Goal: Information Seeking & Learning: Find specific fact

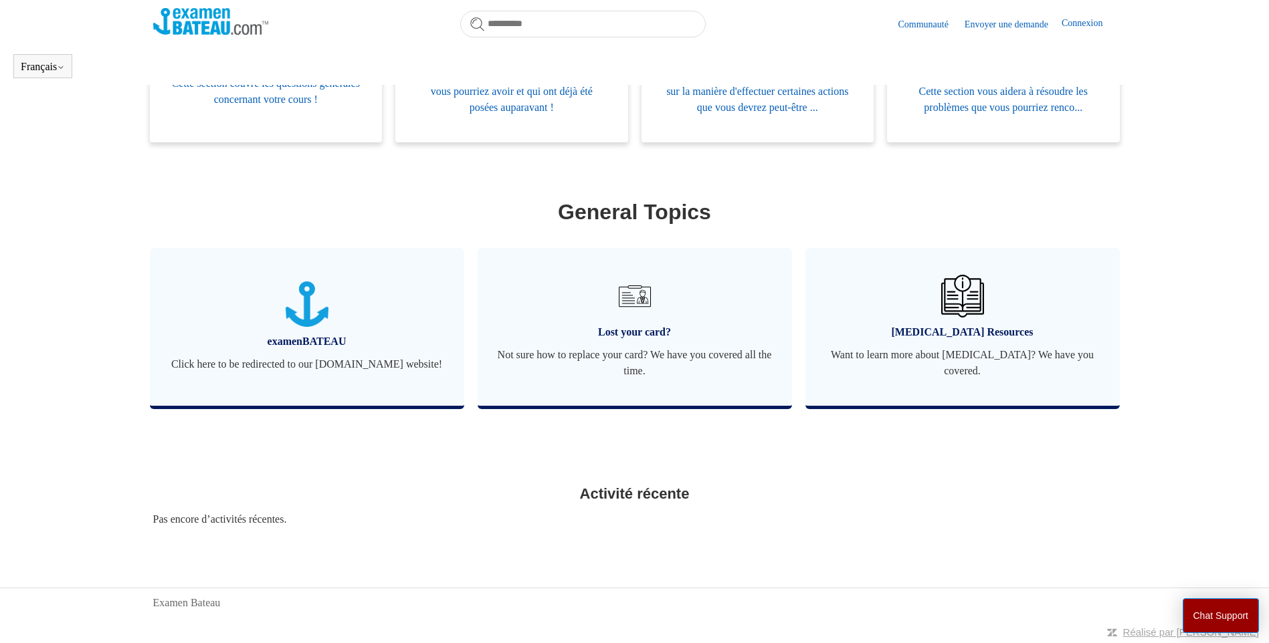
scroll to position [357, 0]
click at [625, 300] on img at bounding box center [634, 296] width 47 height 47
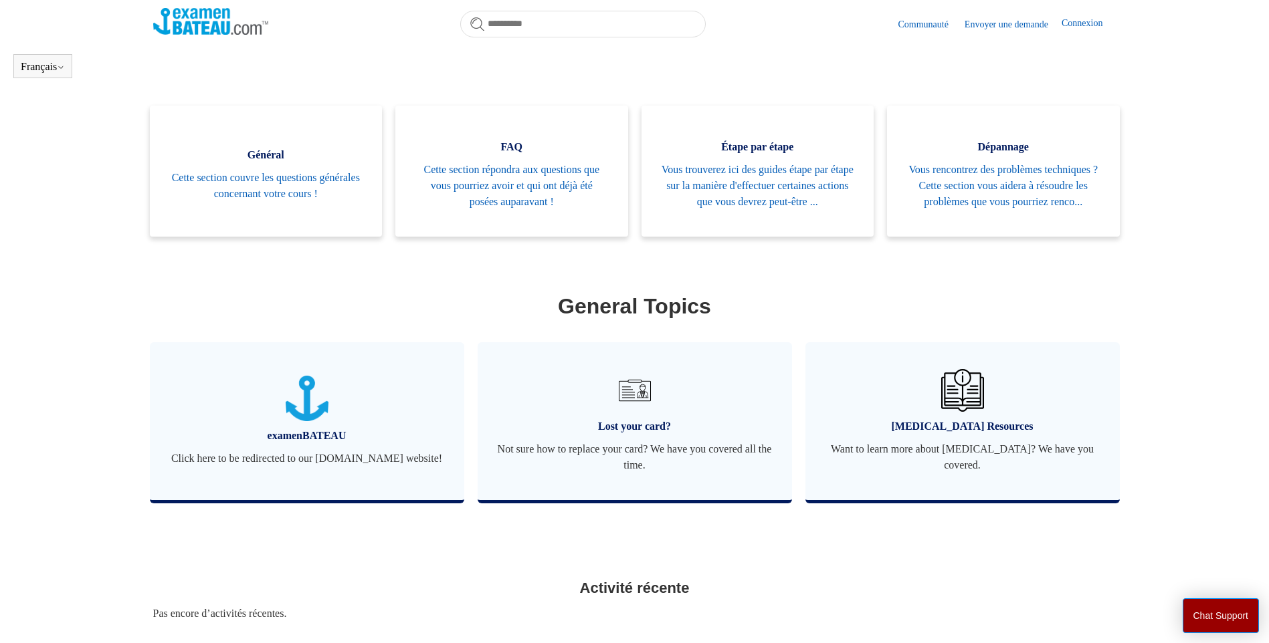
scroll to position [290, 0]
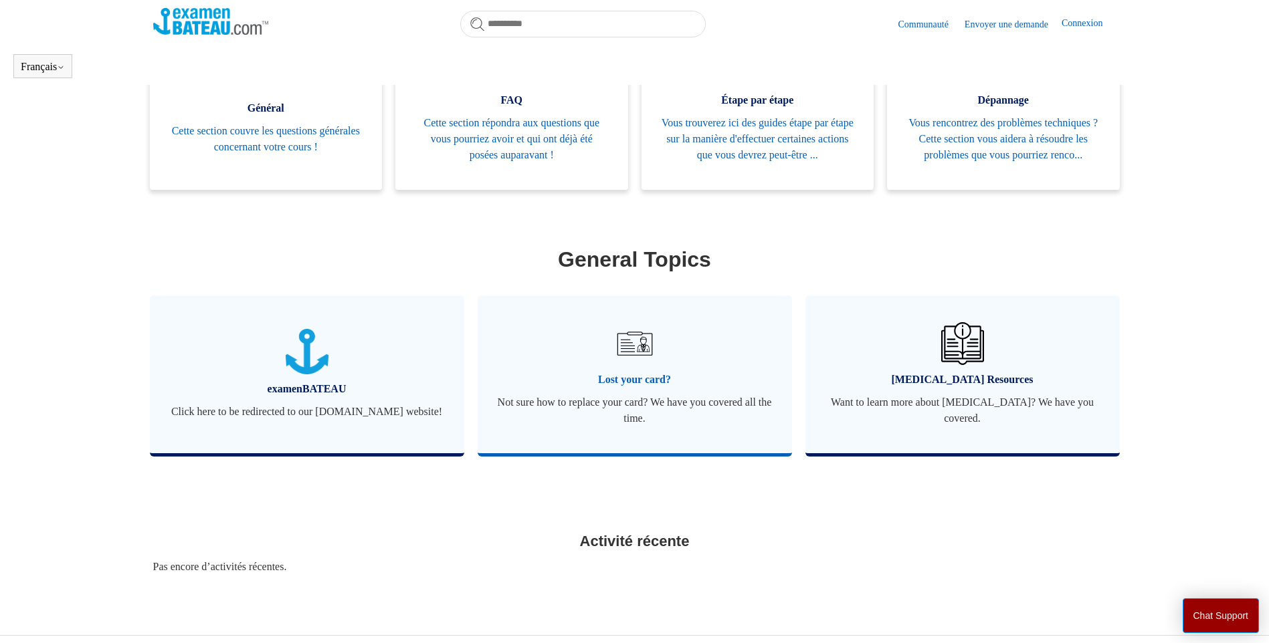
click at [656, 388] on span "Lost your card?" at bounding box center [635, 380] width 274 height 16
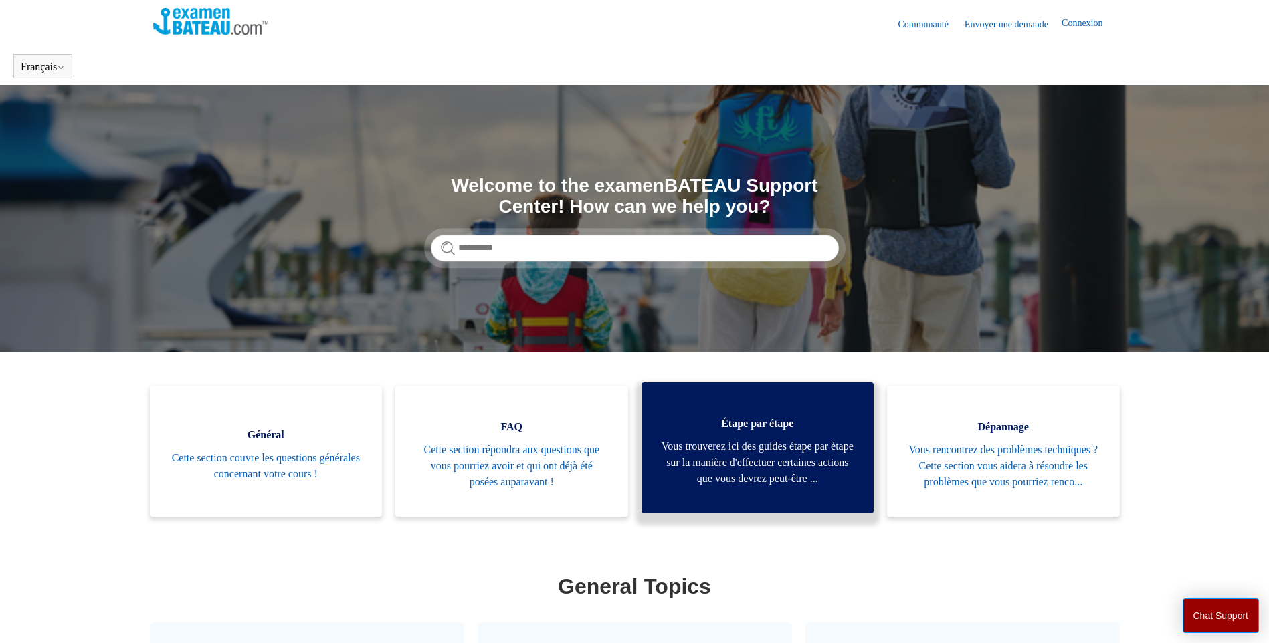
click at [701, 459] on span "Vous trouverez ici des guides étape par étape sur la manière d'effectuer certai…" at bounding box center [758, 463] width 193 height 48
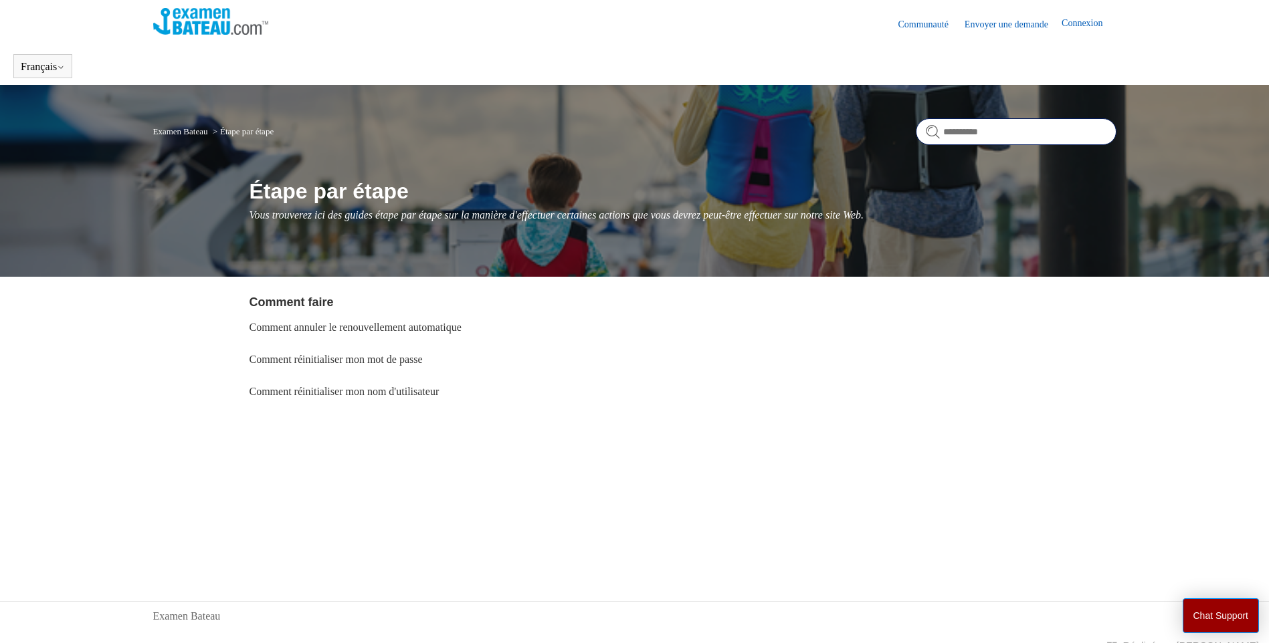
click at [989, 123] on input "Rechercher" at bounding box center [1016, 131] width 201 height 27
click at [989, 124] on input "Search" at bounding box center [1016, 131] width 201 height 27
type input "*"
type input "**********"
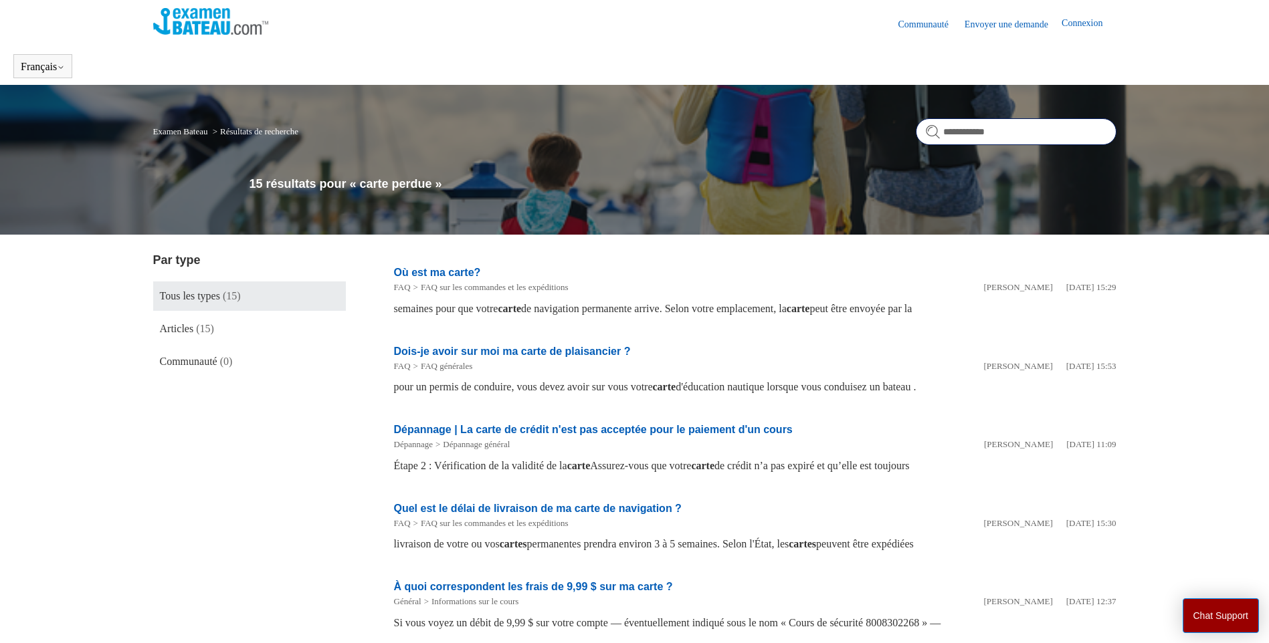
click at [946, 128] on input "**********" at bounding box center [1016, 131] width 201 height 27
click at [942, 129] on input "**********" at bounding box center [1016, 131] width 201 height 27
click at [940, 131] on input "**********" at bounding box center [1016, 131] width 201 height 27
click at [1070, 132] on input "**********" at bounding box center [1016, 131] width 201 height 27
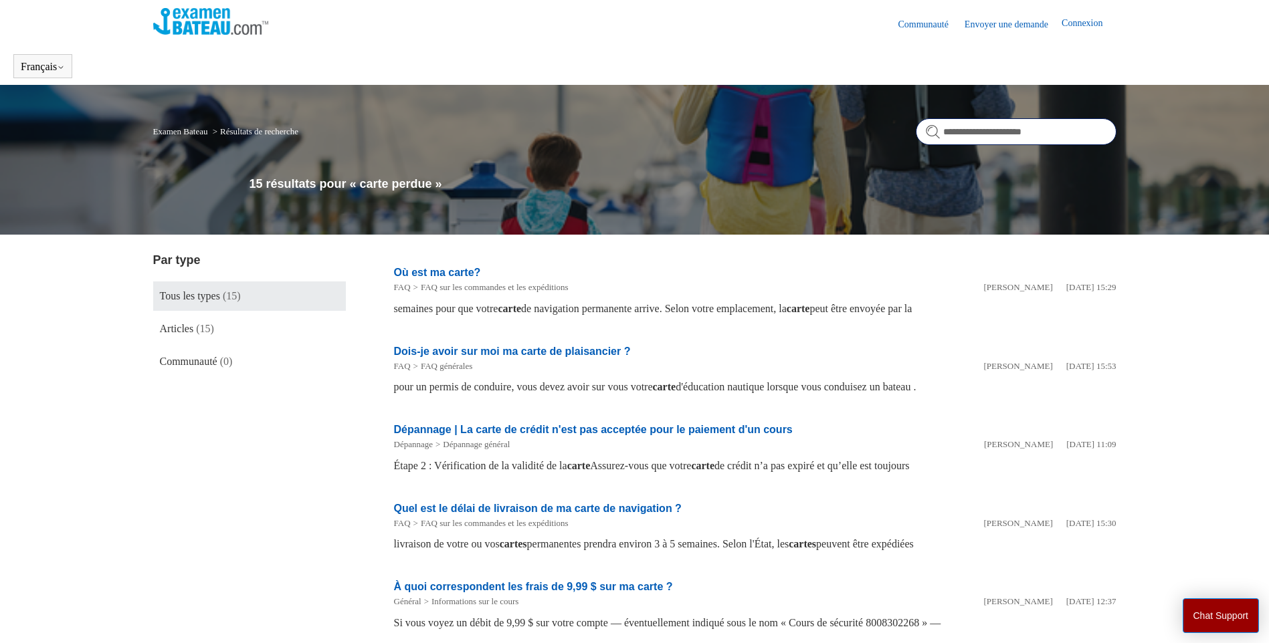
type input "**********"
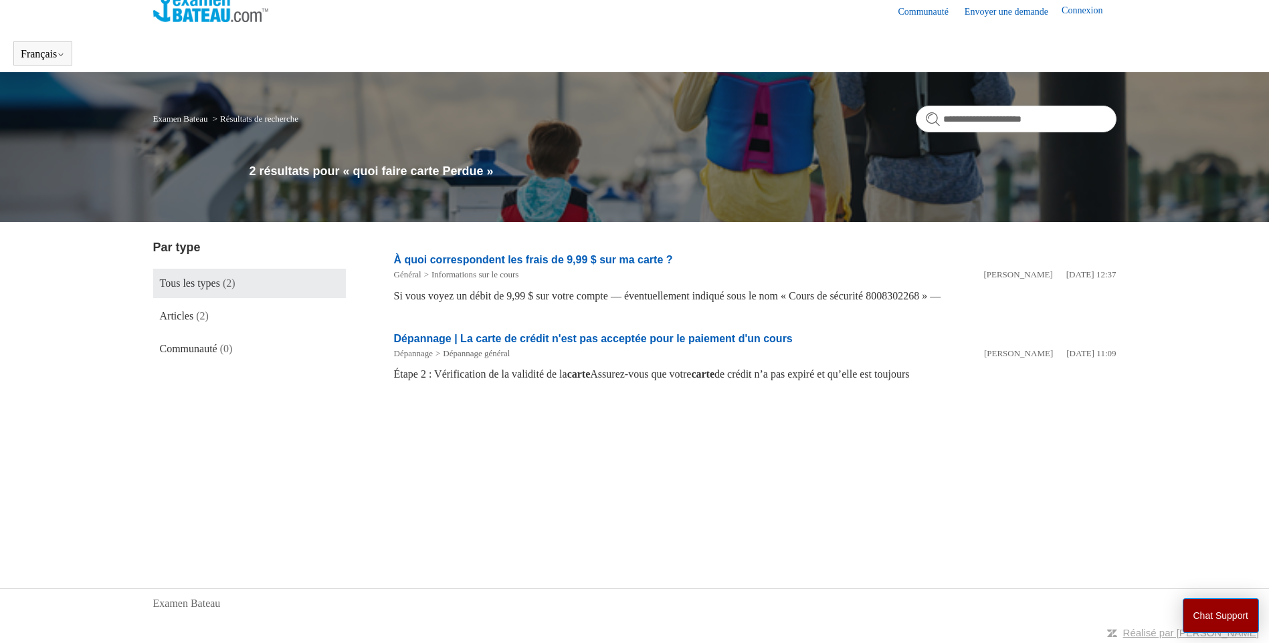
scroll to position [13, 0]
click at [1051, 116] on input "**********" at bounding box center [1016, 118] width 201 height 27
type input "**********"
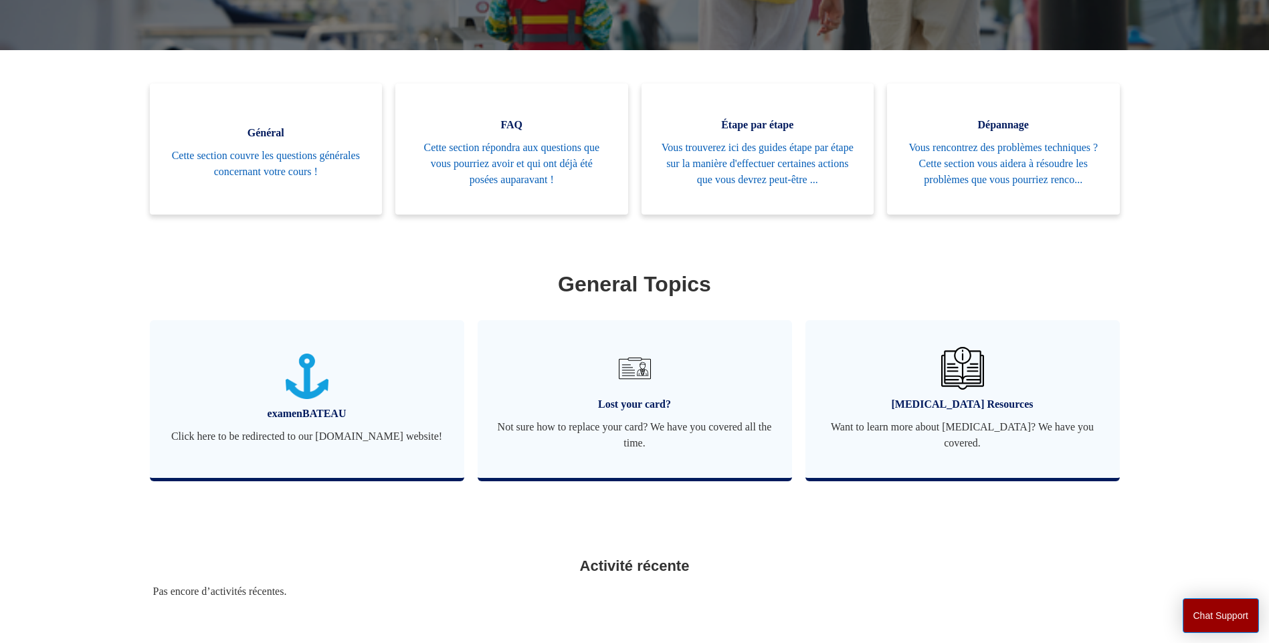
scroll to position [357, 0]
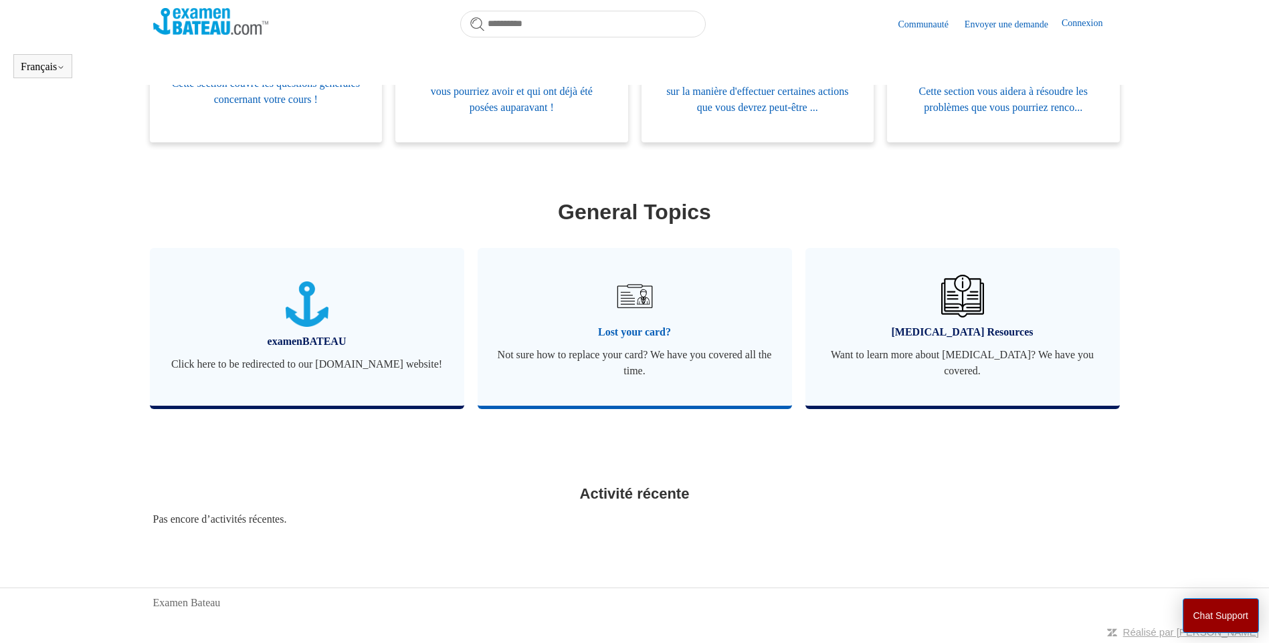
click at [575, 337] on span "Lost your card?" at bounding box center [635, 332] width 274 height 16
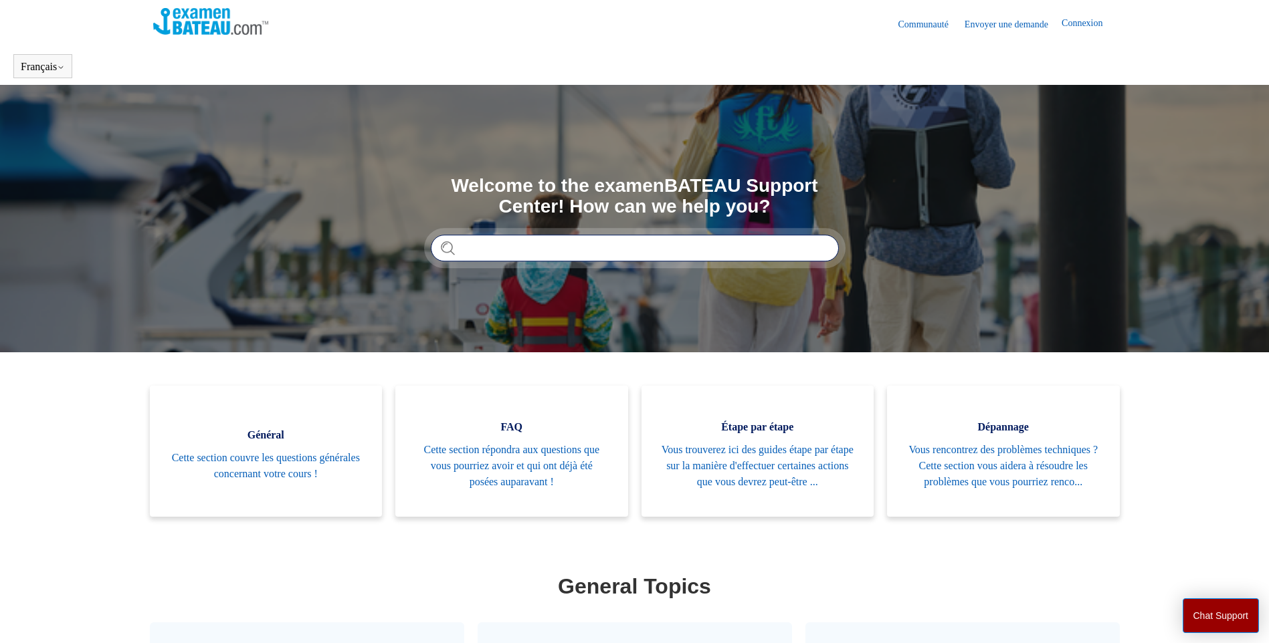
click at [581, 256] on input "Rechercher" at bounding box center [635, 248] width 408 height 27
type input "*********"
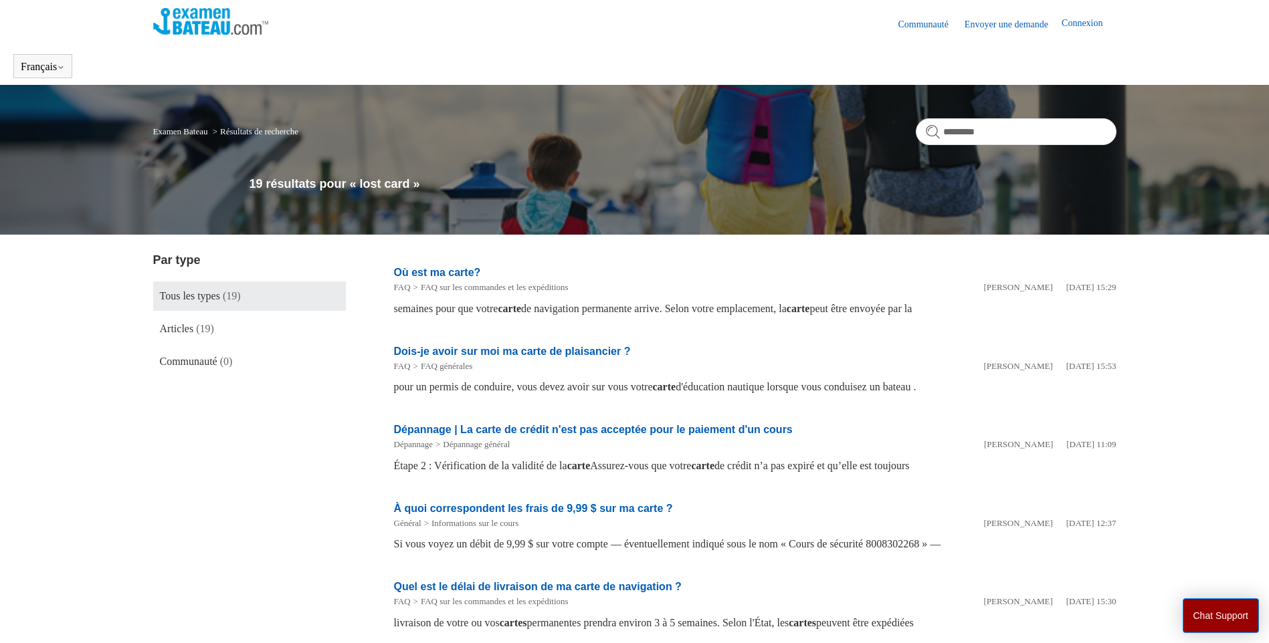
click at [290, 37] on header "Communauté Envoyer une demande Connexion" at bounding box center [634, 23] width 963 height 47
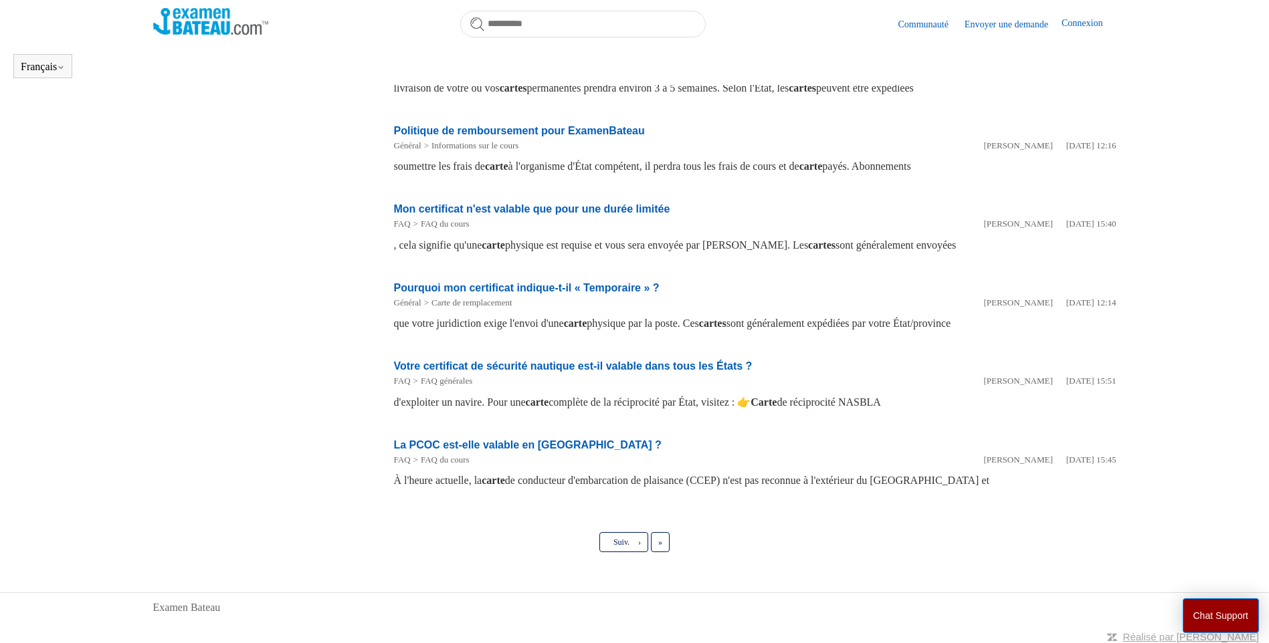
scroll to position [502, 0]
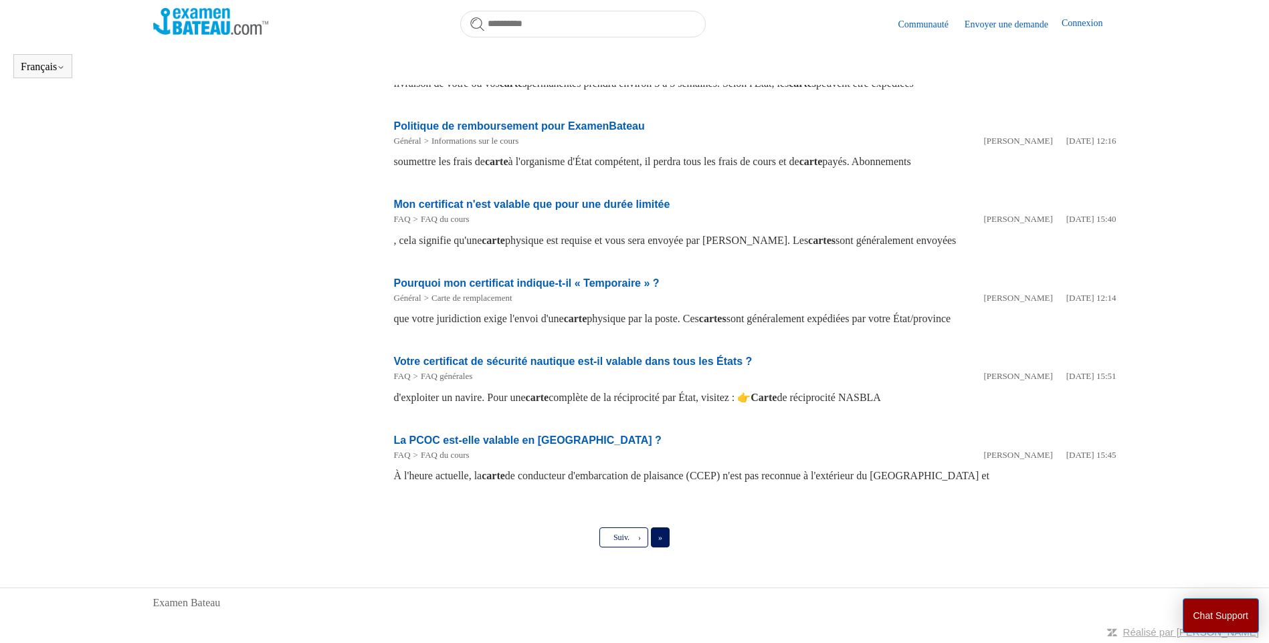
click at [662, 535] on span "»" at bounding box center [660, 537] width 4 height 9
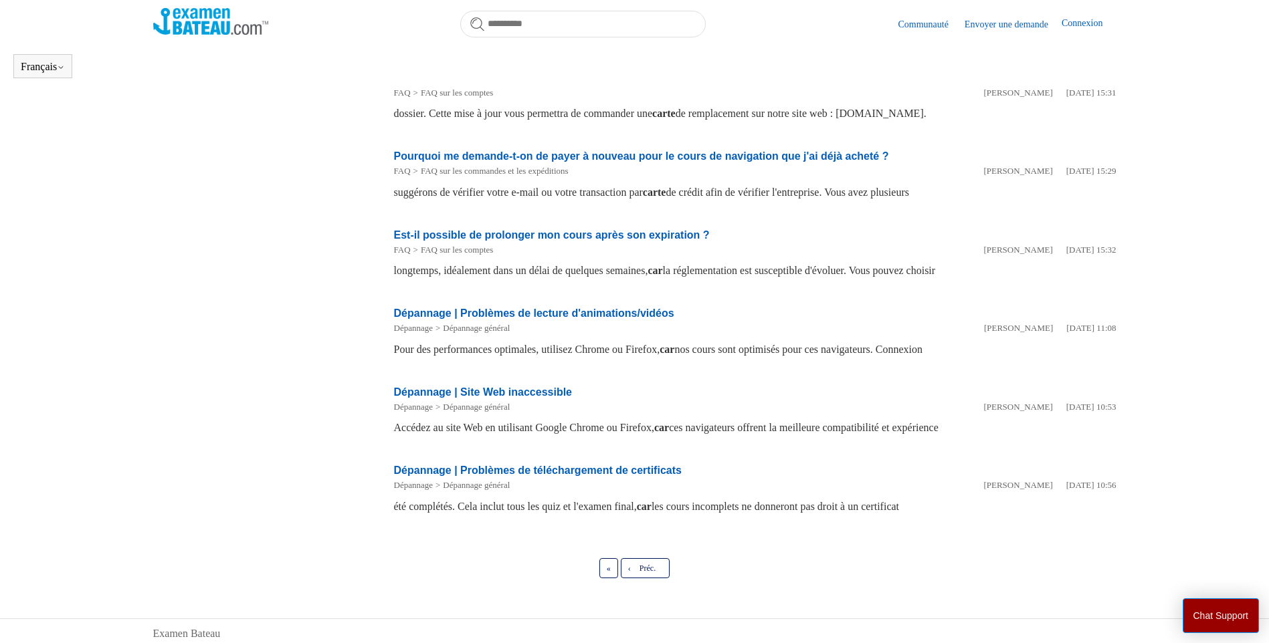
scroll to position [424, 0]
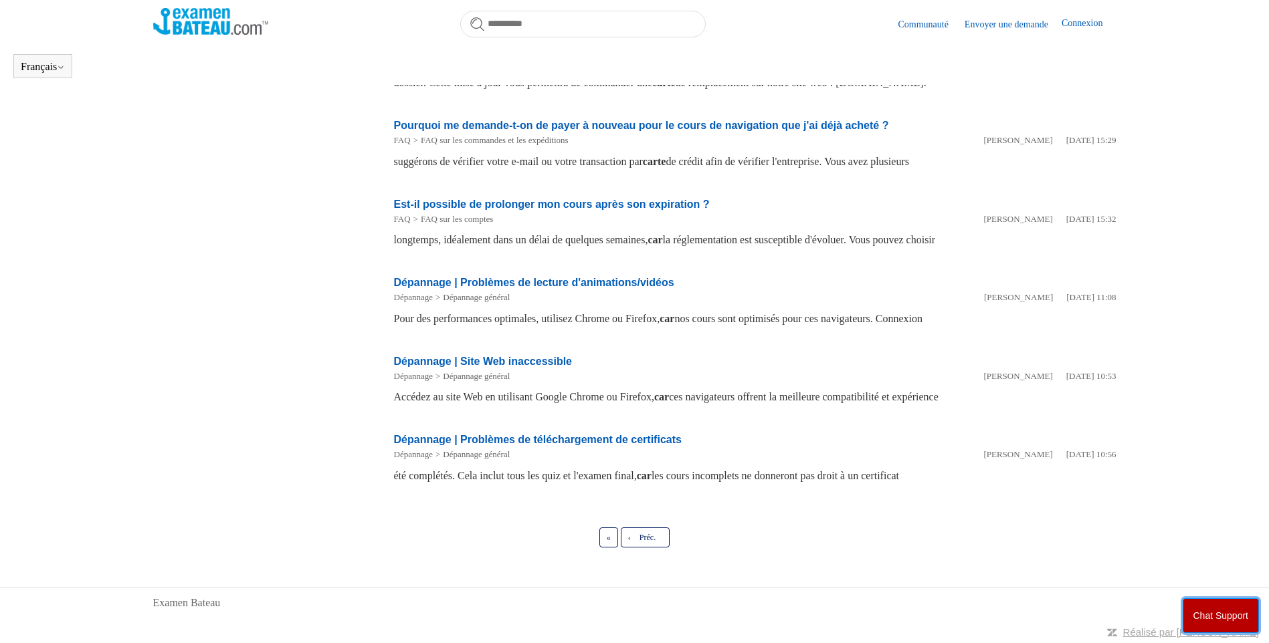
click at [1230, 620] on button "Chat Support" at bounding box center [1221, 616] width 77 height 35
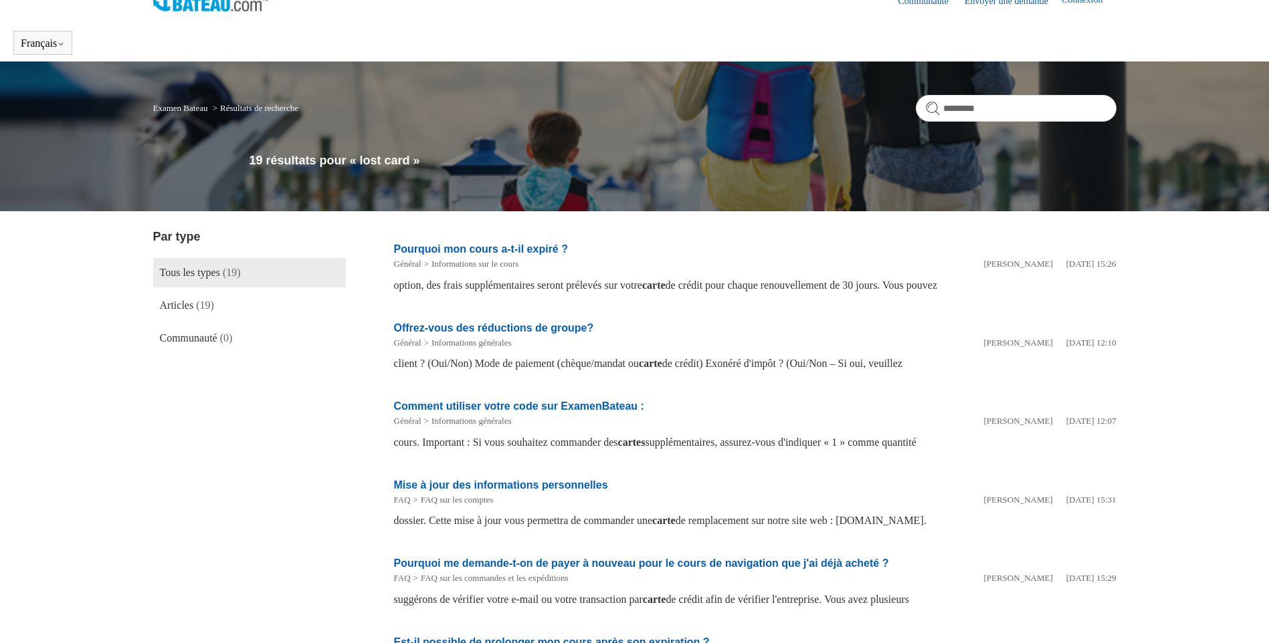
scroll to position [0, 0]
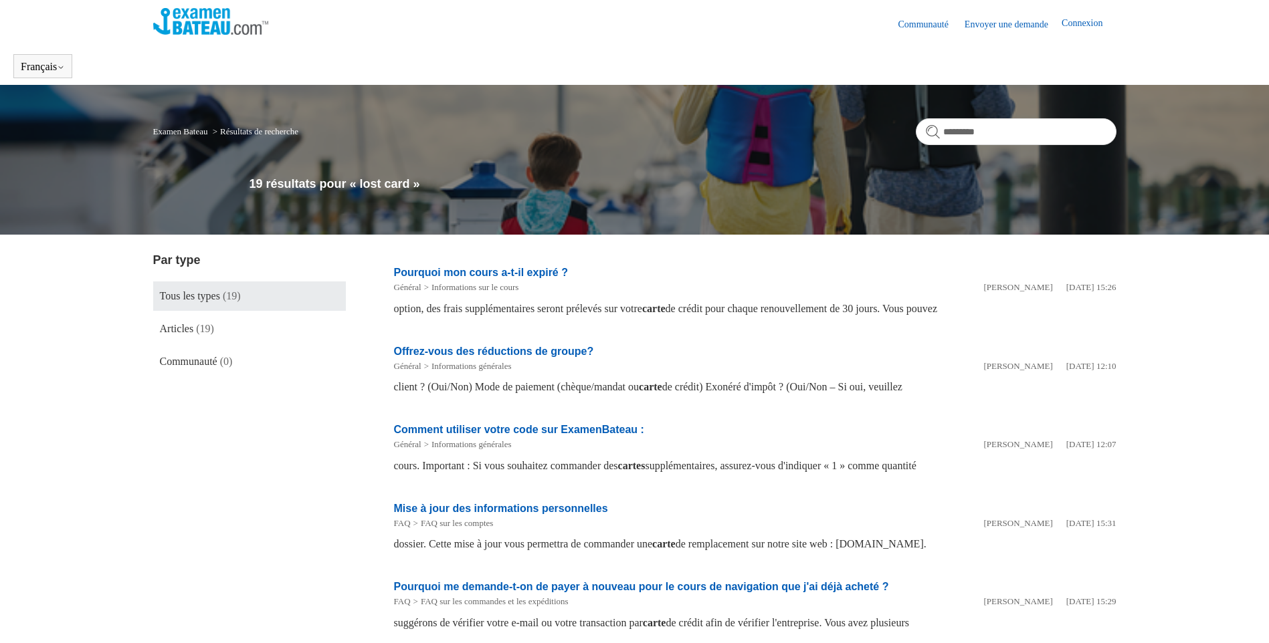
click at [1072, 26] on link "Connexion" at bounding box center [1088, 24] width 54 height 16
click at [217, 15] on img at bounding box center [211, 21] width 116 height 27
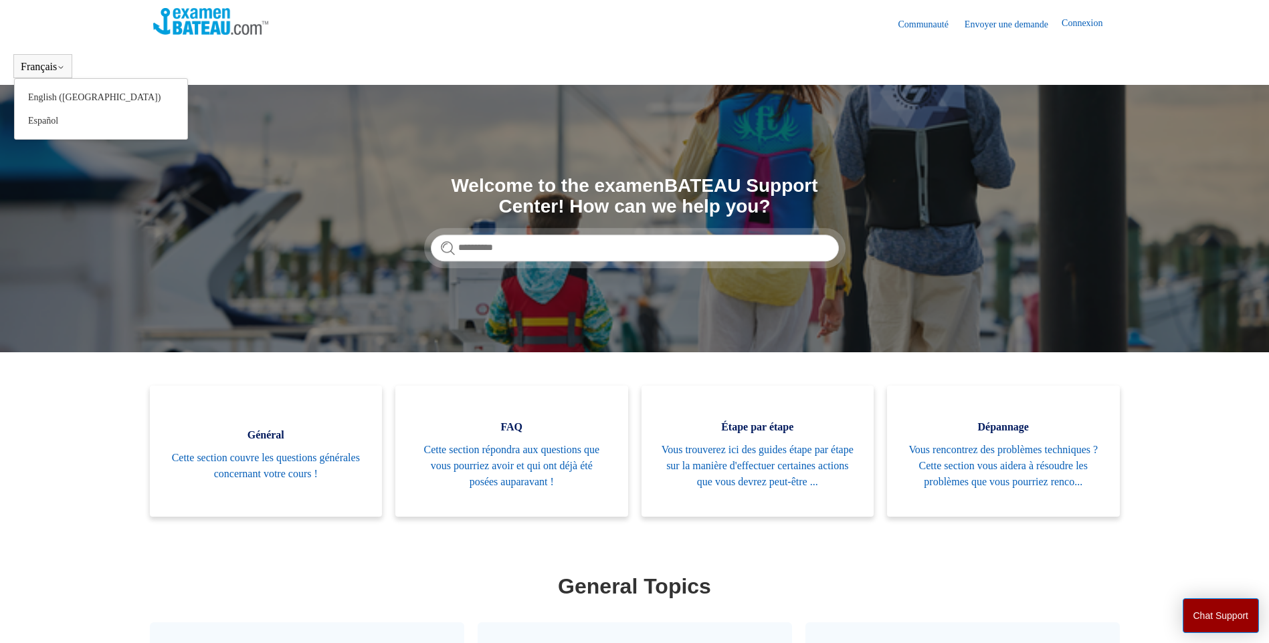
click at [55, 64] on button "Français" at bounding box center [43, 67] width 44 height 12
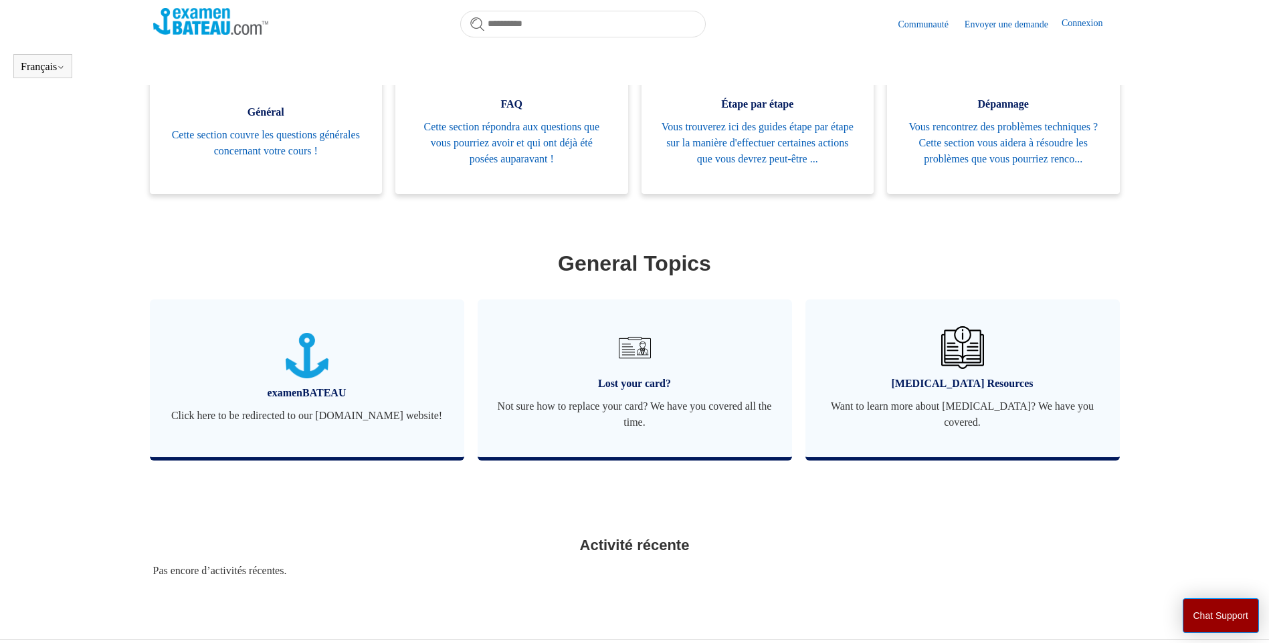
scroll to position [357, 0]
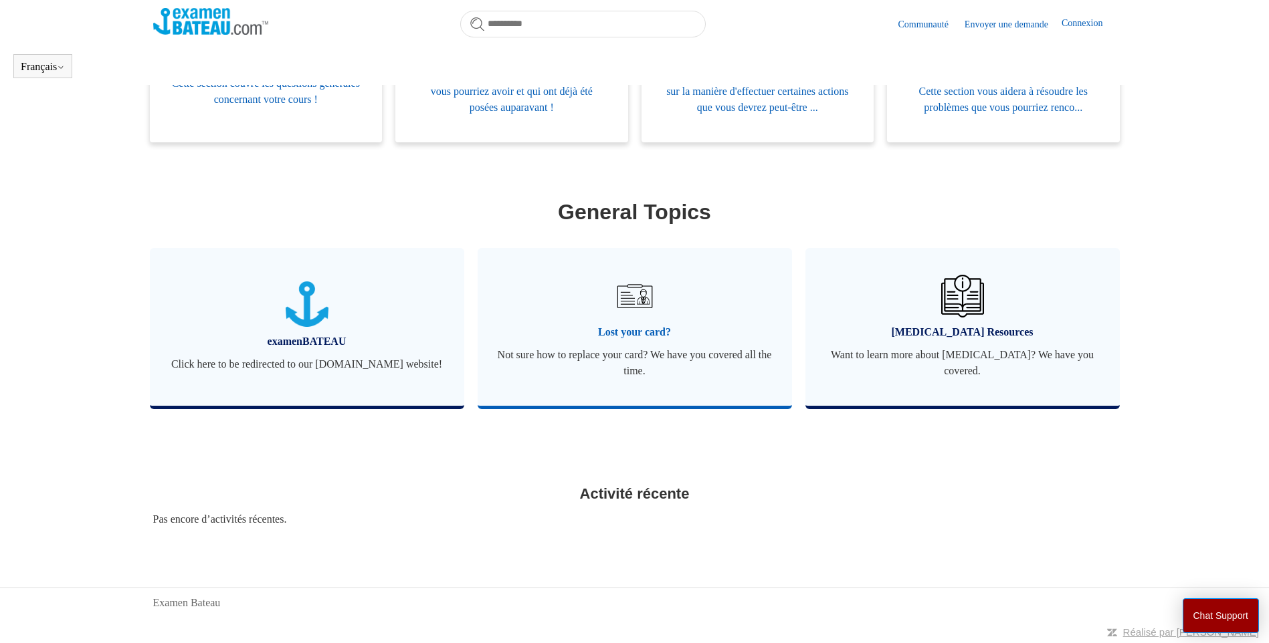
click at [621, 333] on span "Lost your card?" at bounding box center [635, 332] width 274 height 16
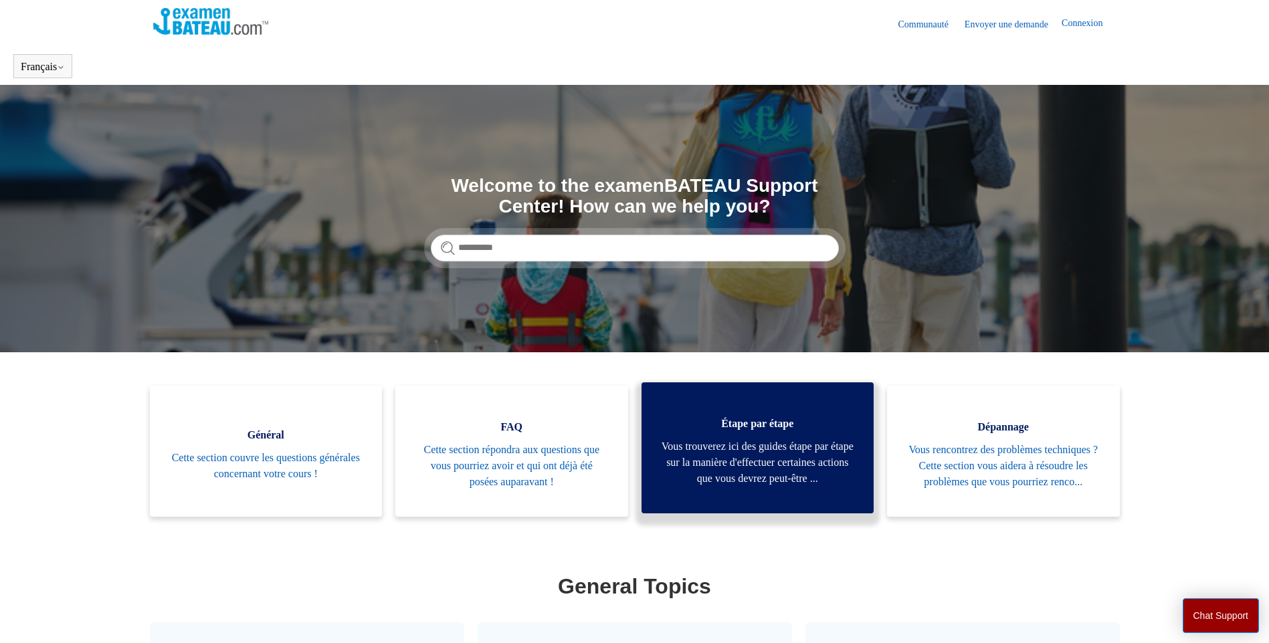
click at [718, 483] on span "Vous trouverez ici des guides étape par étape sur la manière d'effectuer certai…" at bounding box center [758, 463] width 193 height 48
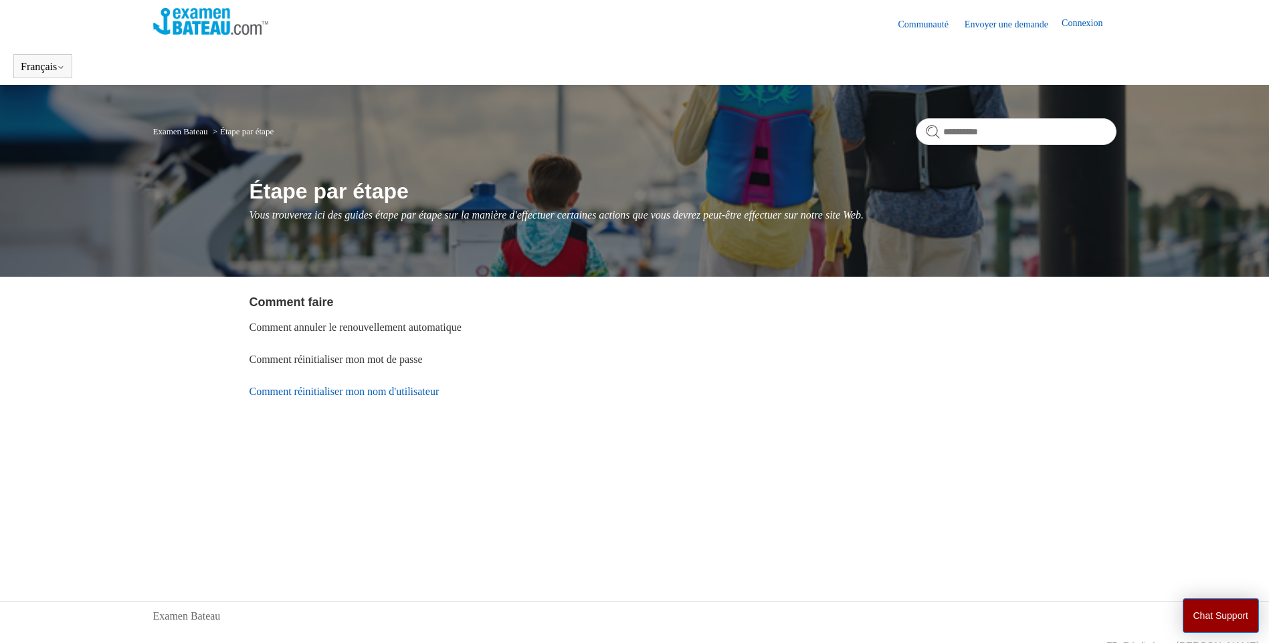
click at [385, 391] on link "Comment réinitialiser mon nom d'utilisateur" at bounding box center [344, 391] width 190 height 11
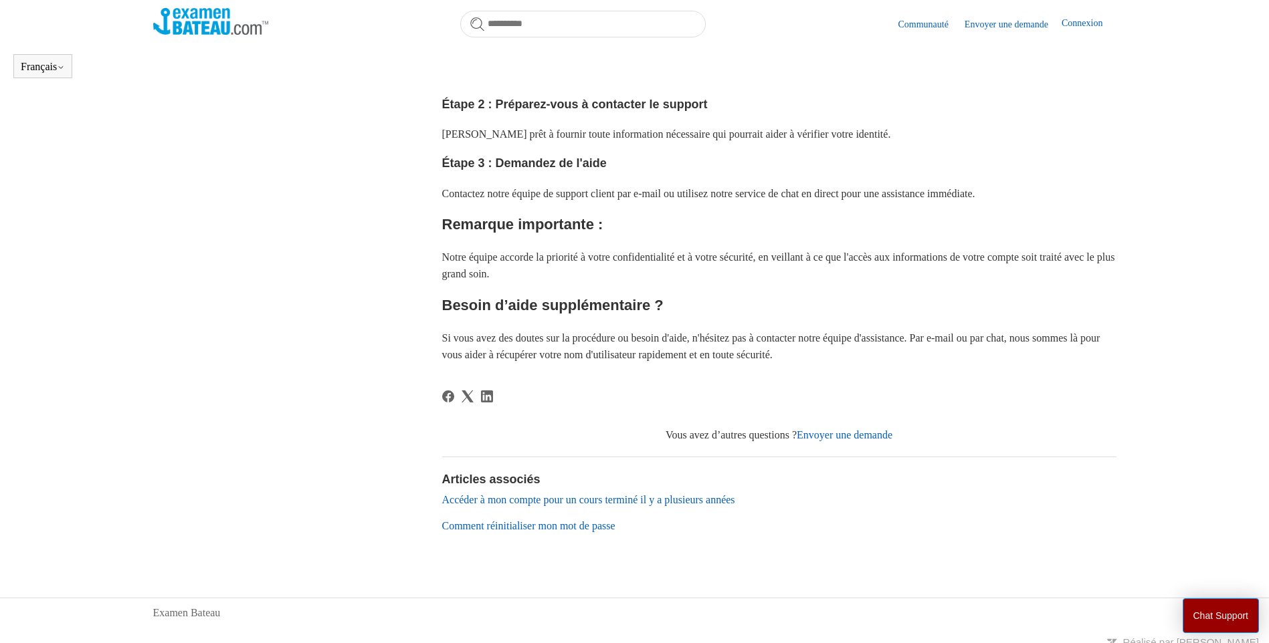
scroll to position [374, 0]
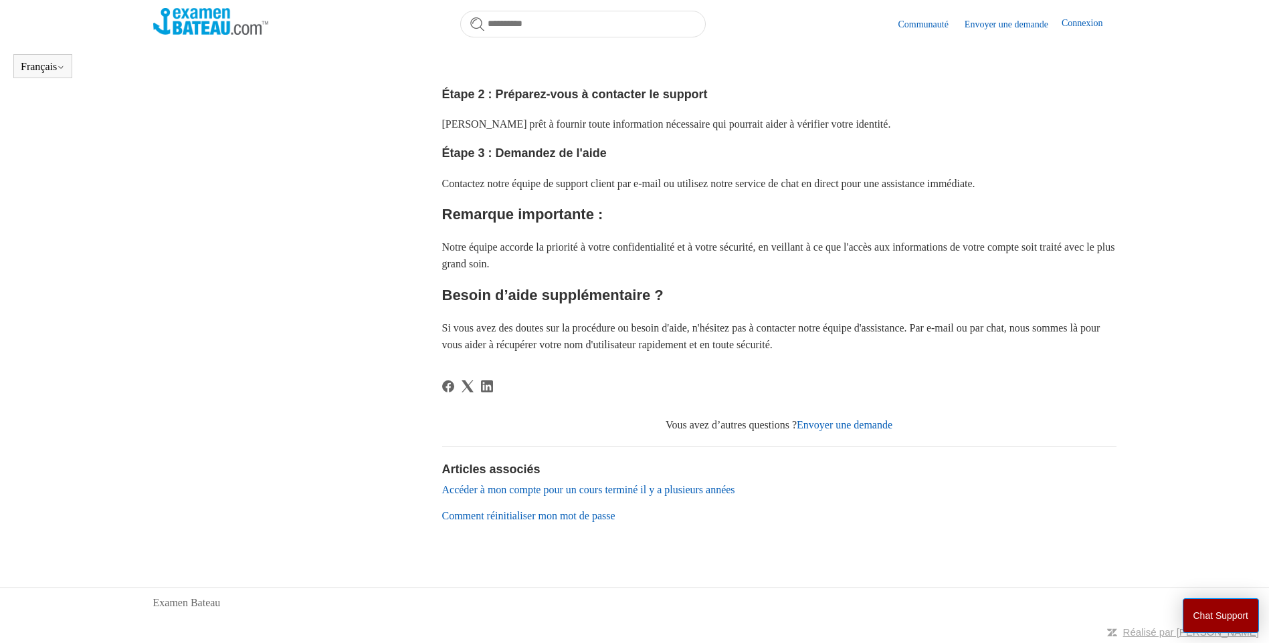
click at [847, 423] on link "Envoyer une demande" at bounding box center [845, 424] width 96 height 11
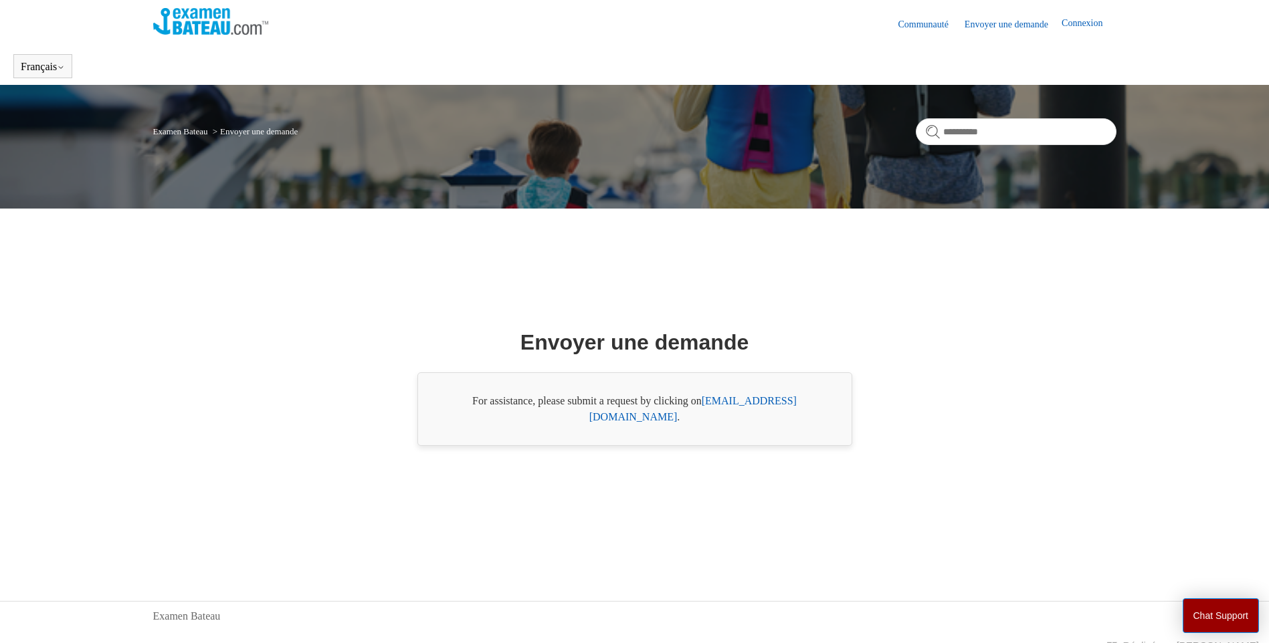
scroll to position [13, 0]
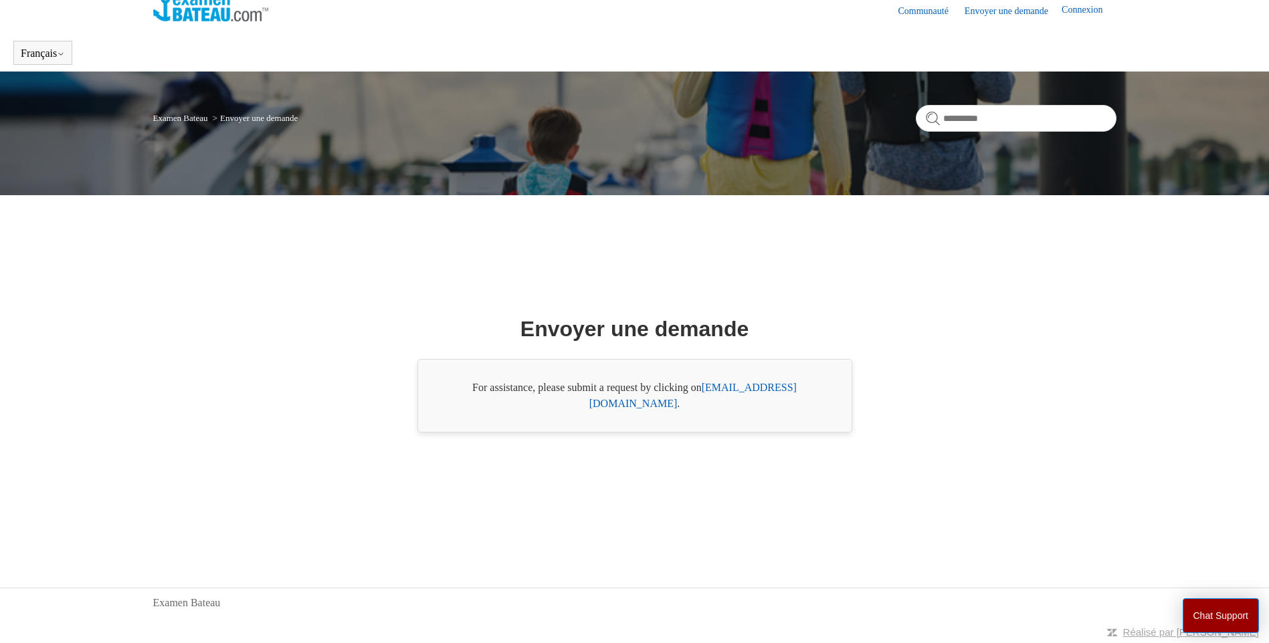
click at [746, 401] on link "support@boat-ed.com" at bounding box center [692, 395] width 207 height 27
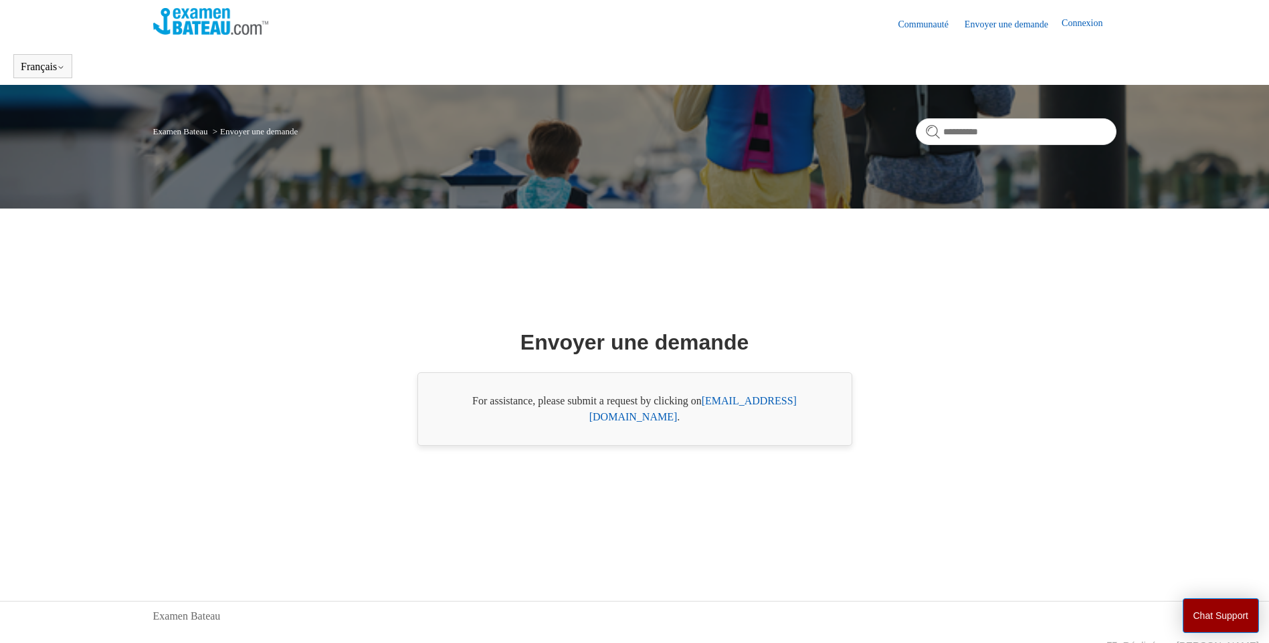
click at [1078, 25] on link "Connexion" at bounding box center [1088, 24] width 54 height 16
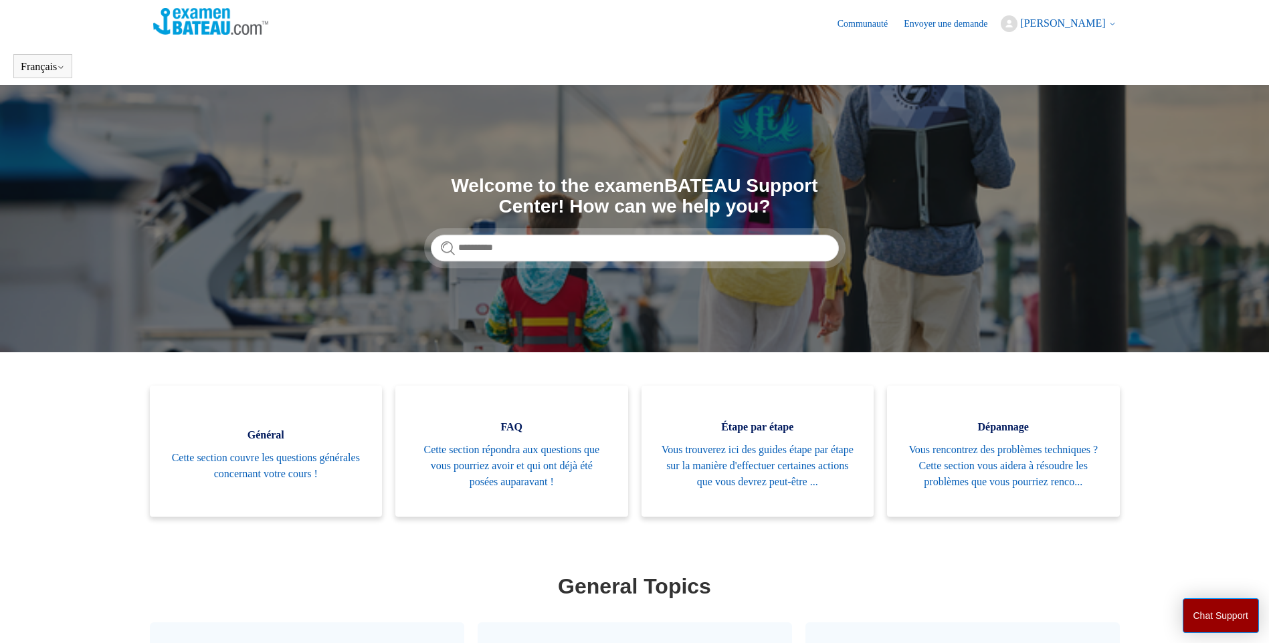
click at [1084, 23] on span "[PERSON_NAME]" at bounding box center [1062, 22] width 85 height 11
click at [1042, 45] on link "Mes activités" at bounding box center [1057, 51] width 112 height 23
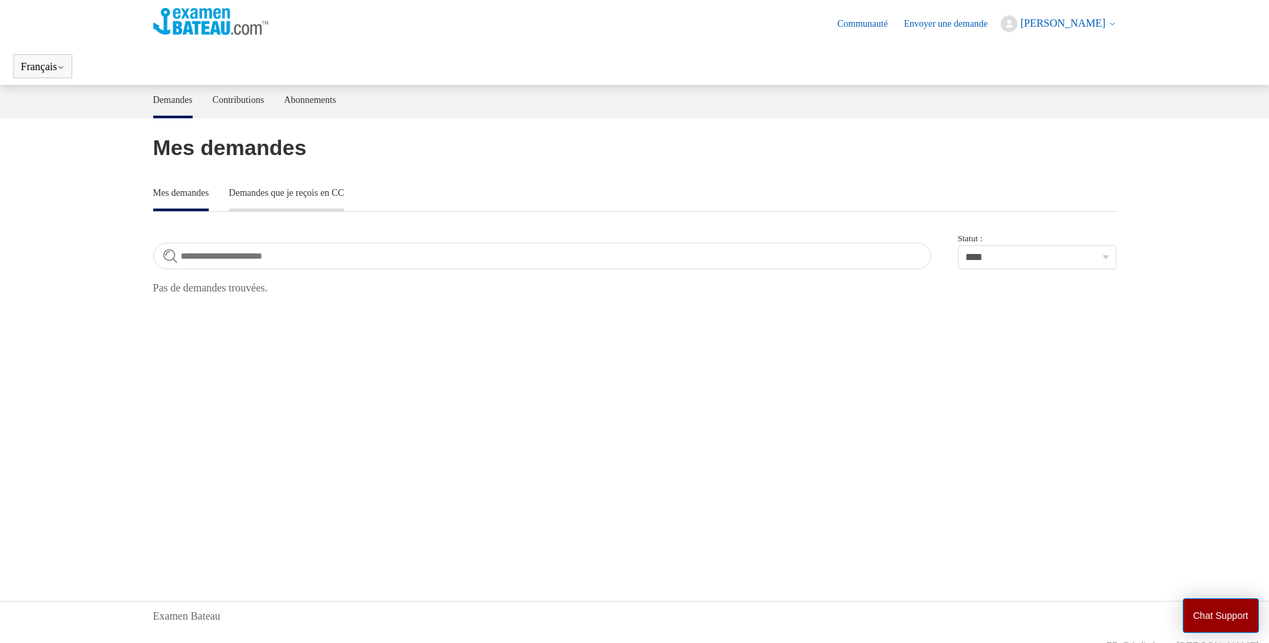
click at [294, 187] on link "Demandes que je reçois en CC" at bounding box center [286, 192] width 115 height 28
click at [231, 100] on link "Contributions" at bounding box center [239, 99] width 52 height 28
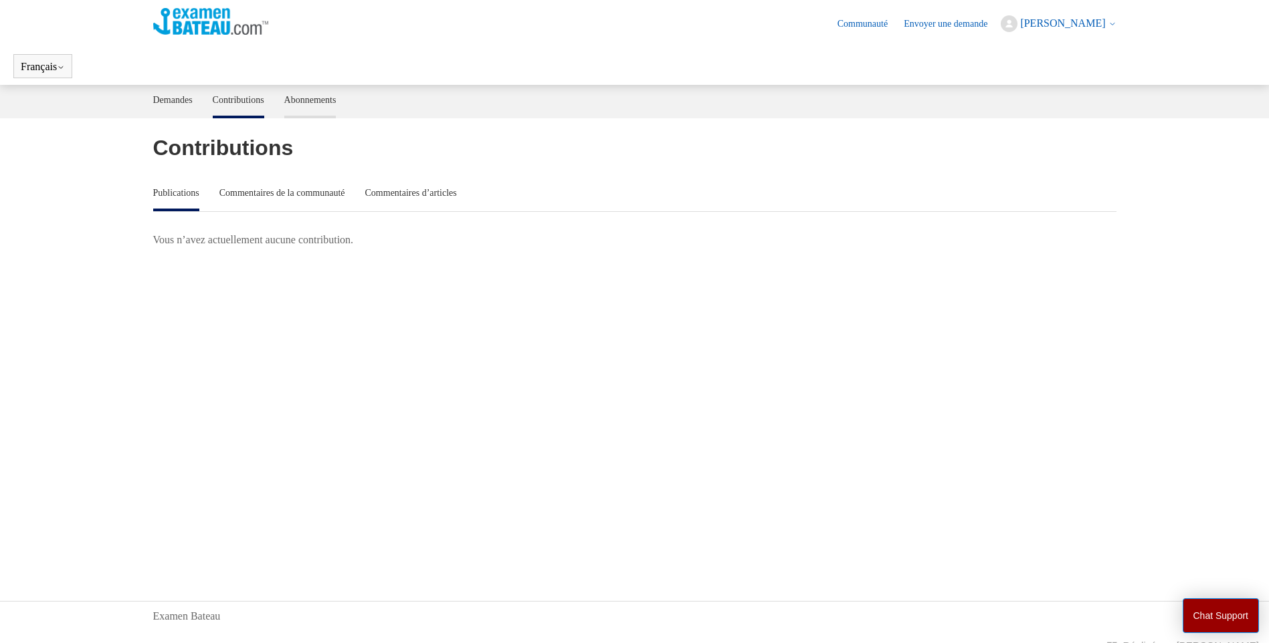
click at [332, 103] on link "Abonnements" at bounding box center [310, 99] width 52 height 28
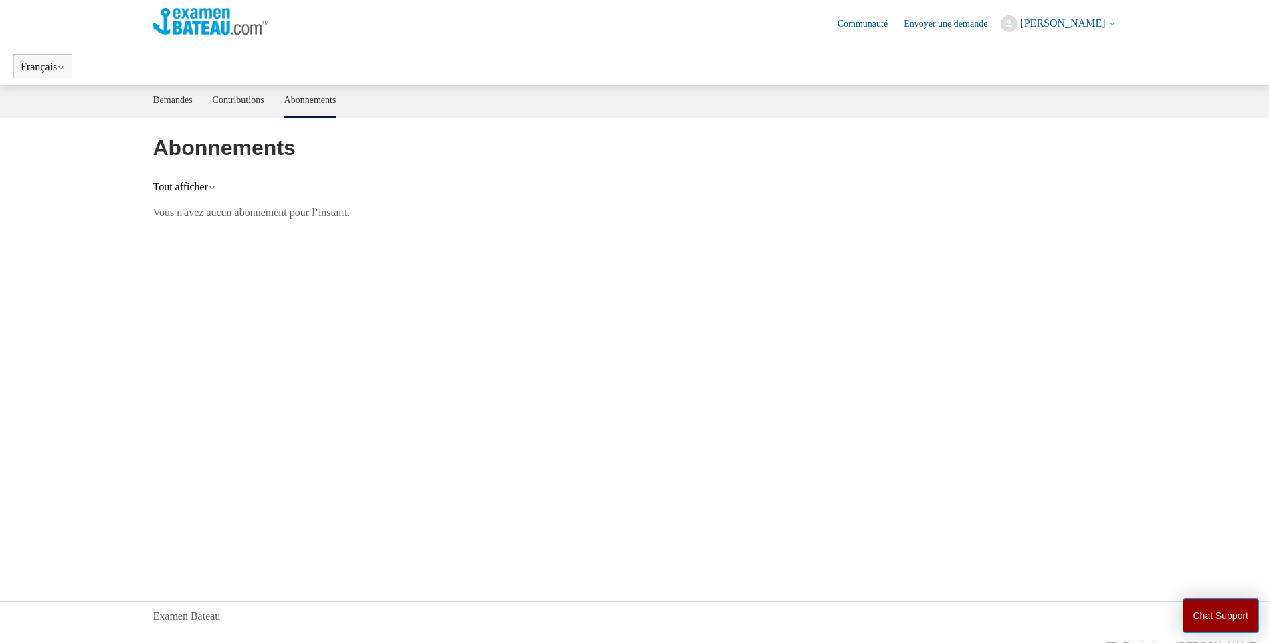
click at [939, 27] on link "Envoyer une demande" at bounding box center [952, 24] width 97 height 14
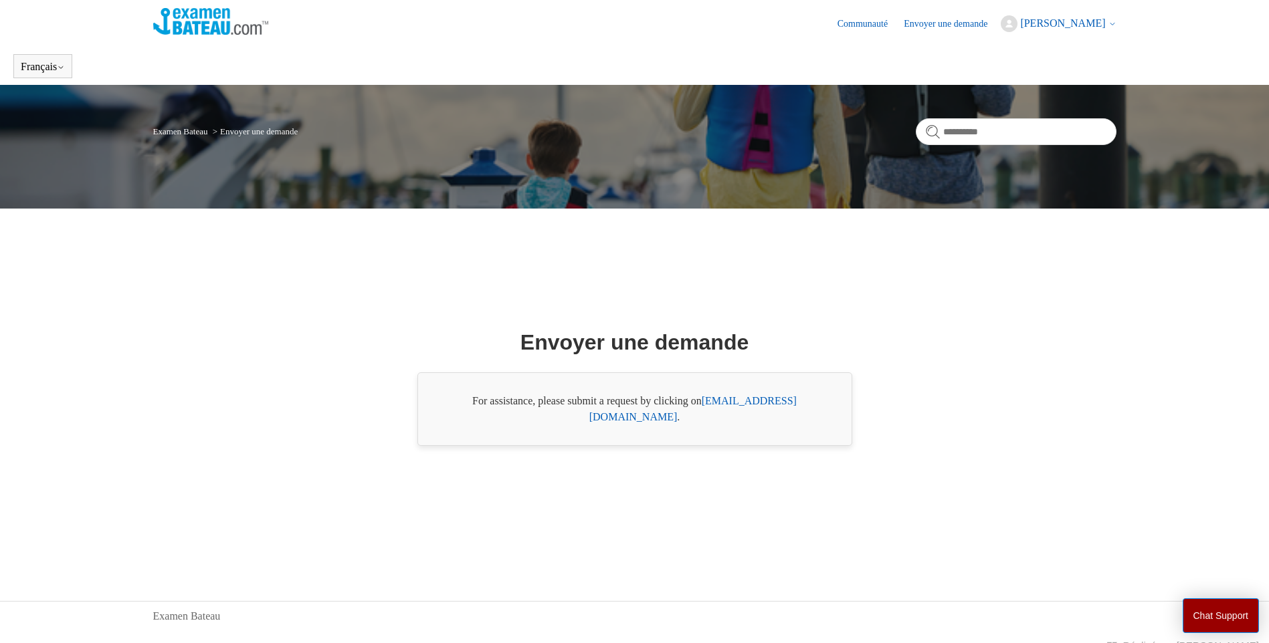
click at [1092, 25] on span "[PERSON_NAME]" at bounding box center [1062, 22] width 85 height 11
click at [1074, 66] on link "Mon profil" at bounding box center [1057, 75] width 112 height 23
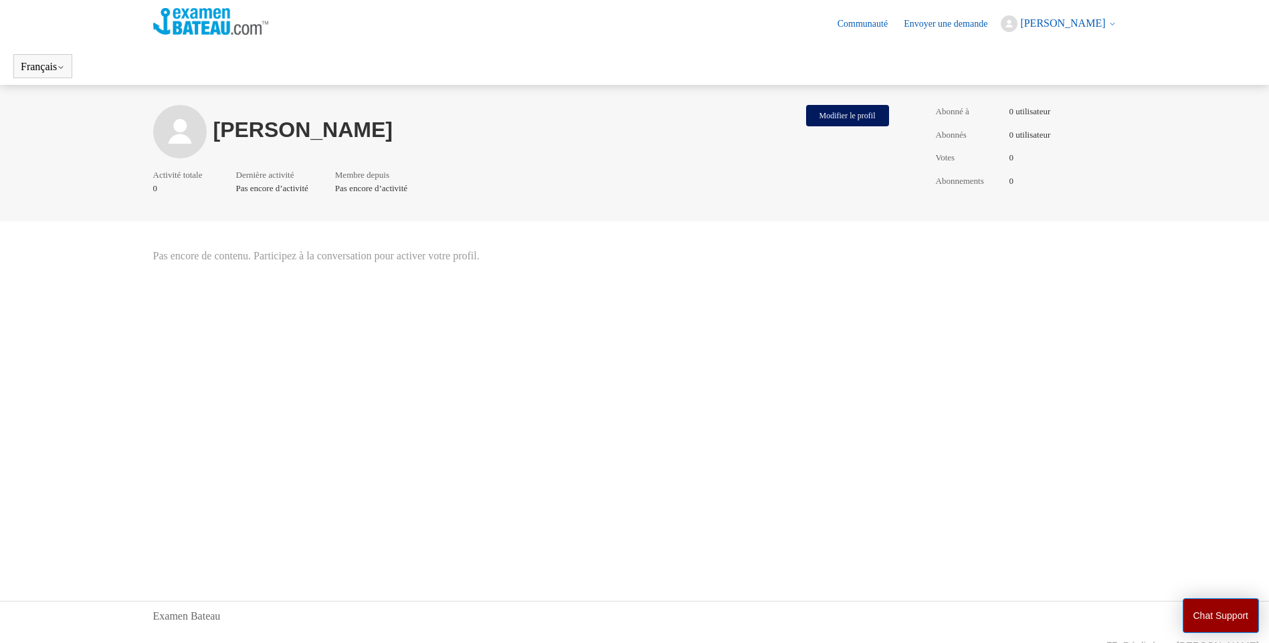
click at [952, 24] on link "Envoyer une demande" at bounding box center [952, 24] width 97 height 14
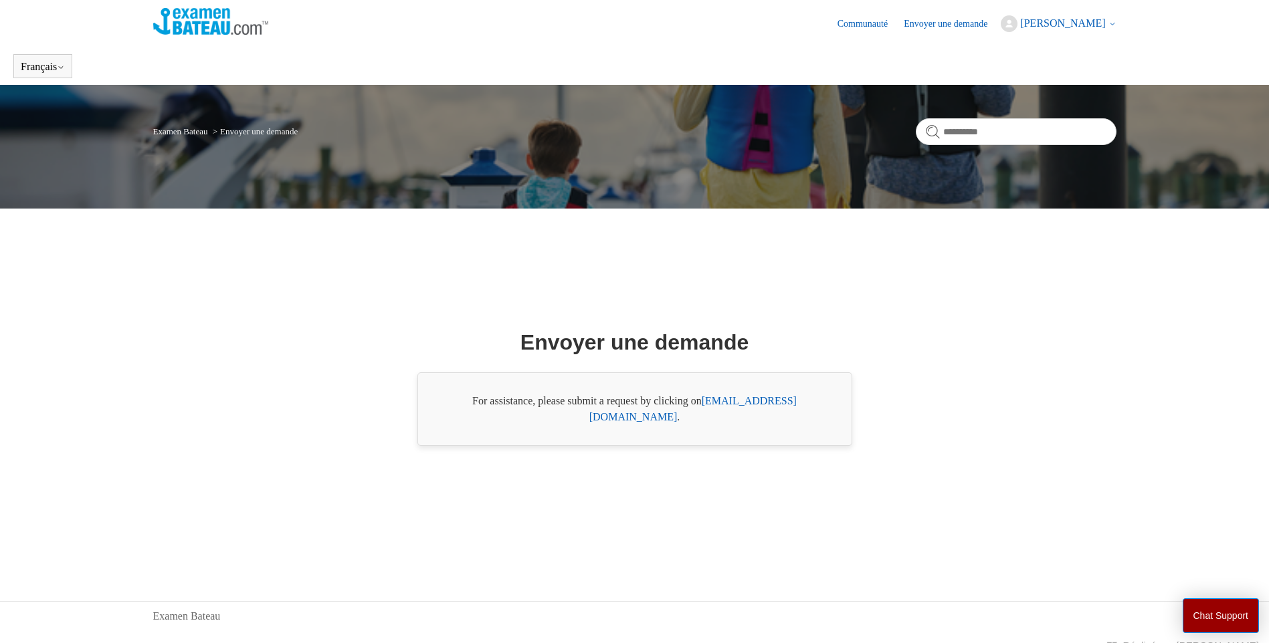
click at [1114, 26] on icon at bounding box center [1112, 24] width 8 height 8
click at [853, 27] on link "Communauté" at bounding box center [869, 24] width 64 height 14
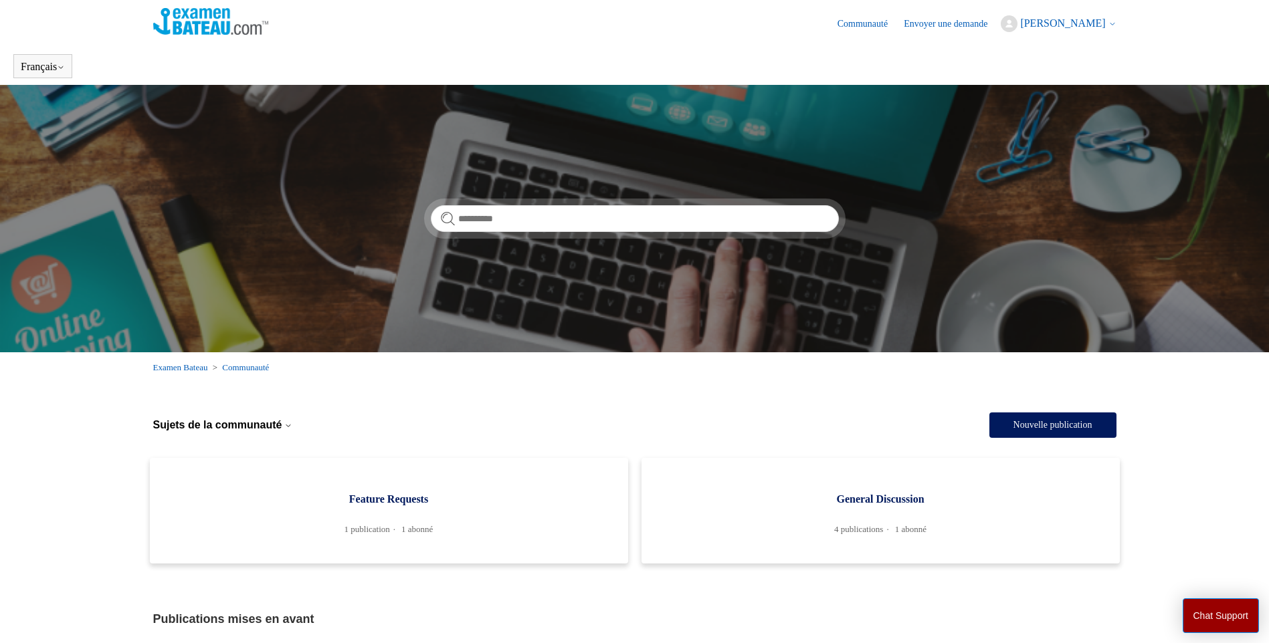
click at [1082, 25] on span "Gabriel Foglietta" at bounding box center [1062, 22] width 85 height 11
click at [1039, 100] on link "Déconnexion" at bounding box center [1057, 98] width 112 height 23
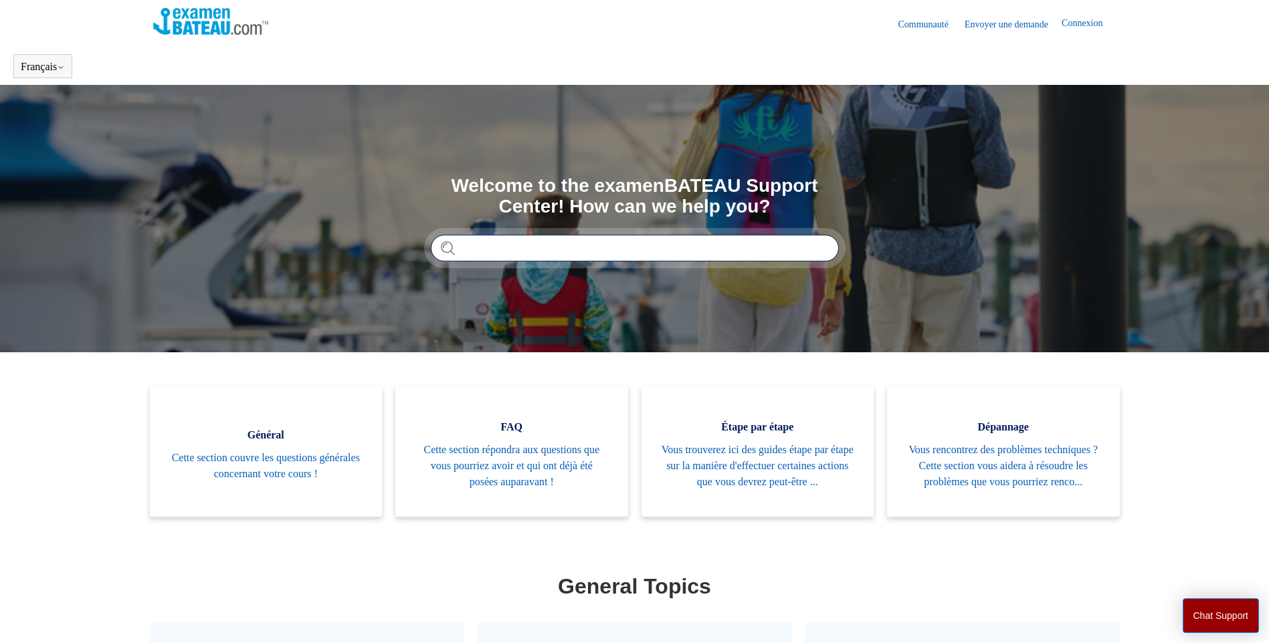
click at [498, 253] on input "Rechercher" at bounding box center [635, 248] width 408 height 27
click at [1090, 22] on link "Connexion" at bounding box center [1088, 24] width 54 height 16
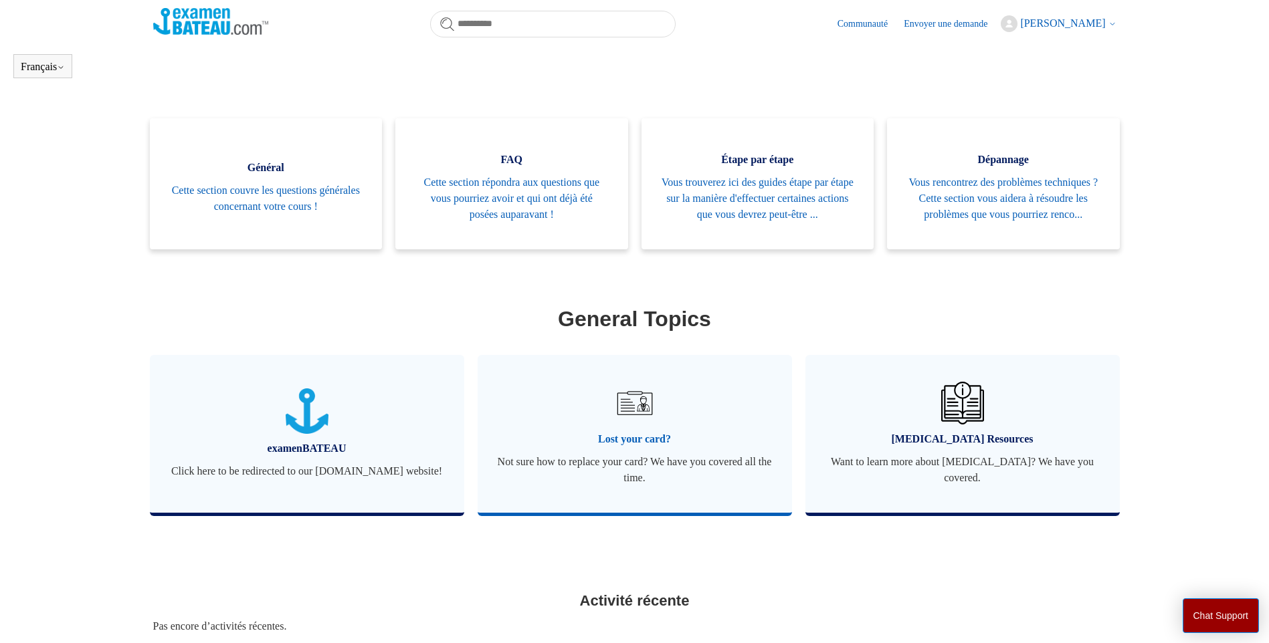
click at [636, 447] on span "Lost your card?" at bounding box center [635, 439] width 274 height 16
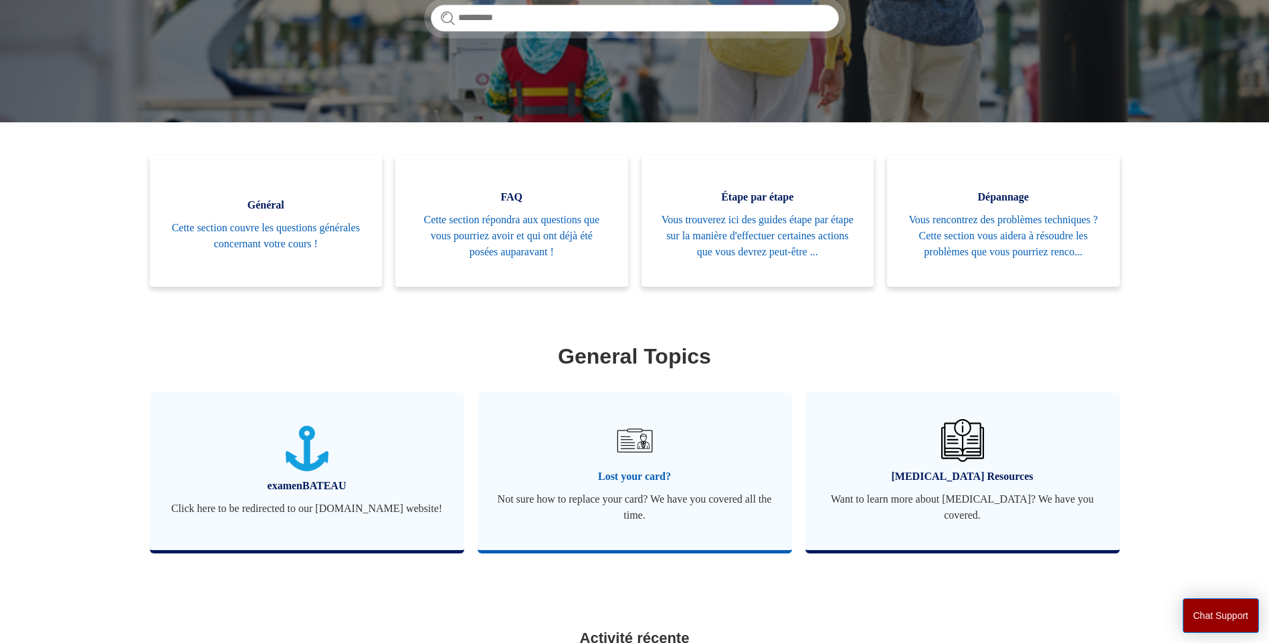
scroll to position [268, 0]
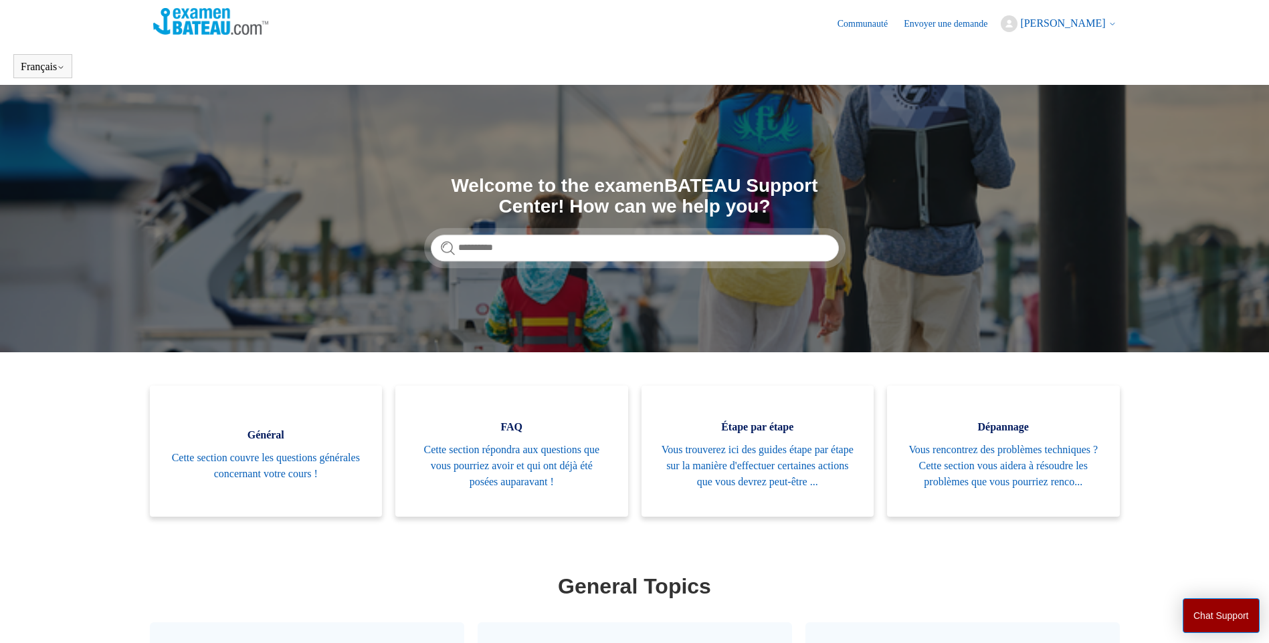
click at [1110, 27] on icon at bounding box center [1112, 24] width 8 height 8
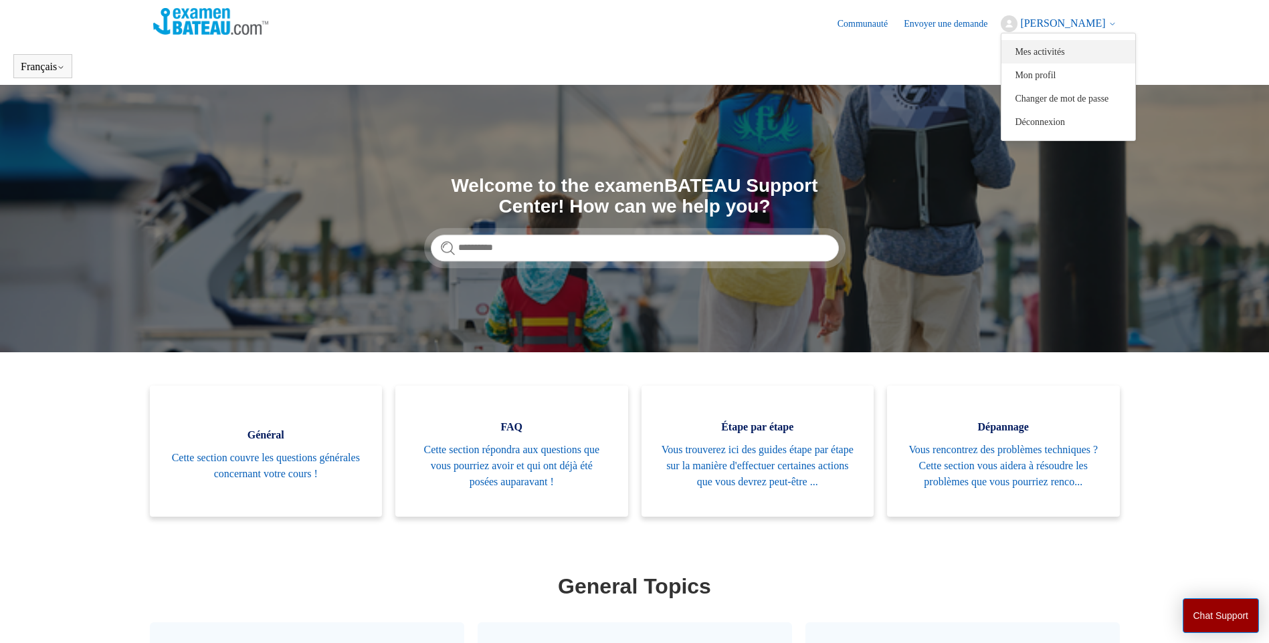
click at [1066, 57] on link "Mes activités" at bounding box center [1068, 51] width 134 height 23
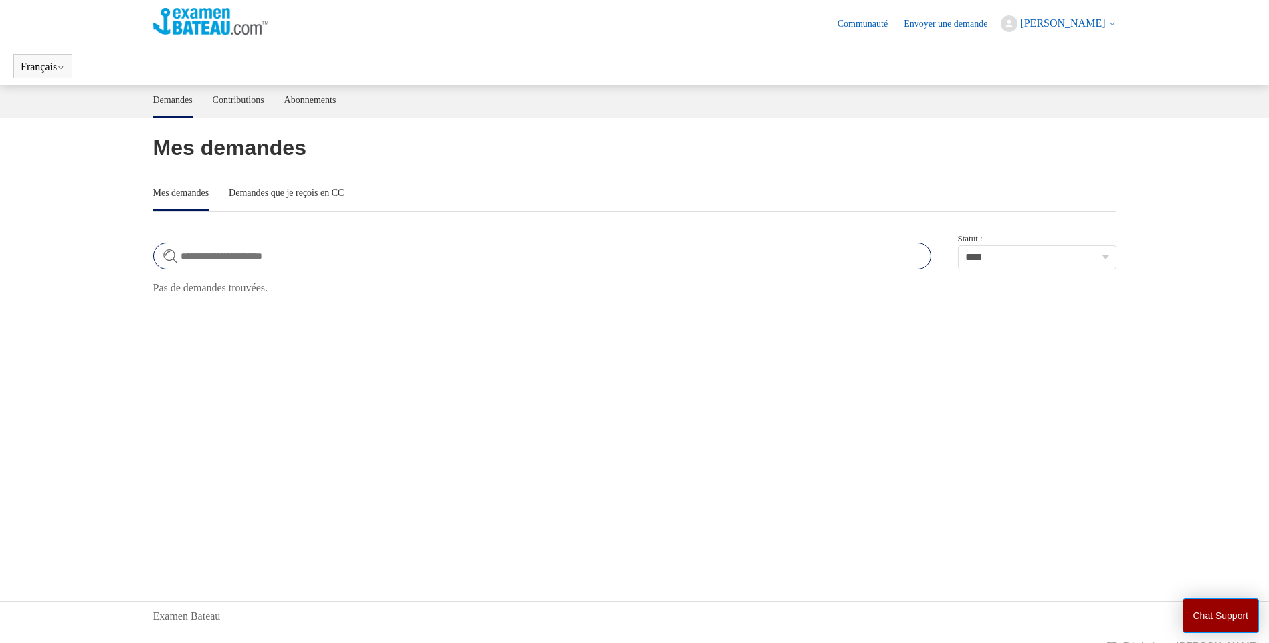
click at [282, 247] on input "Rechercher dans demandes" at bounding box center [542, 256] width 778 height 27
type input "**********"
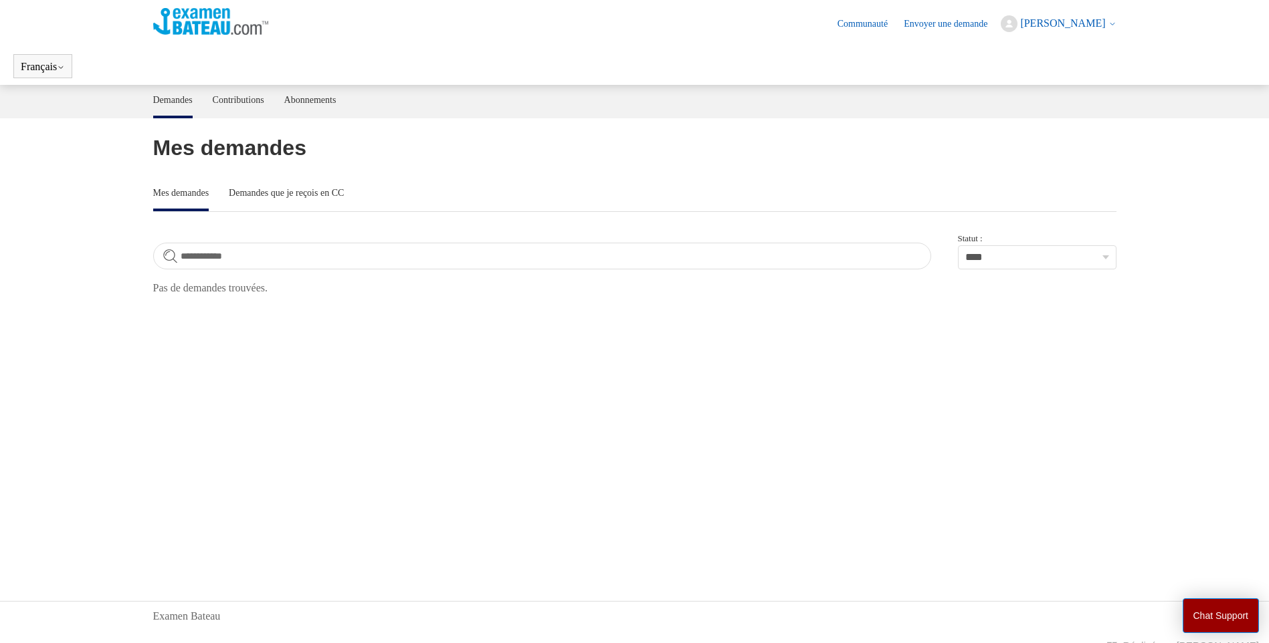
click at [861, 364] on main "**********" at bounding box center [634, 323] width 1269 height 476
click at [1102, 260] on select "**********" at bounding box center [1037, 257] width 159 height 24
click at [958, 245] on select "**********" at bounding box center [1037, 257] width 159 height 24
click at [171, 99] on link "Demandes" at bounding box center [172, 100] width 39 height 31
click at [950, 19] on link "Envoyer une demande" at bounding box center [952, 24] width 97 height 14
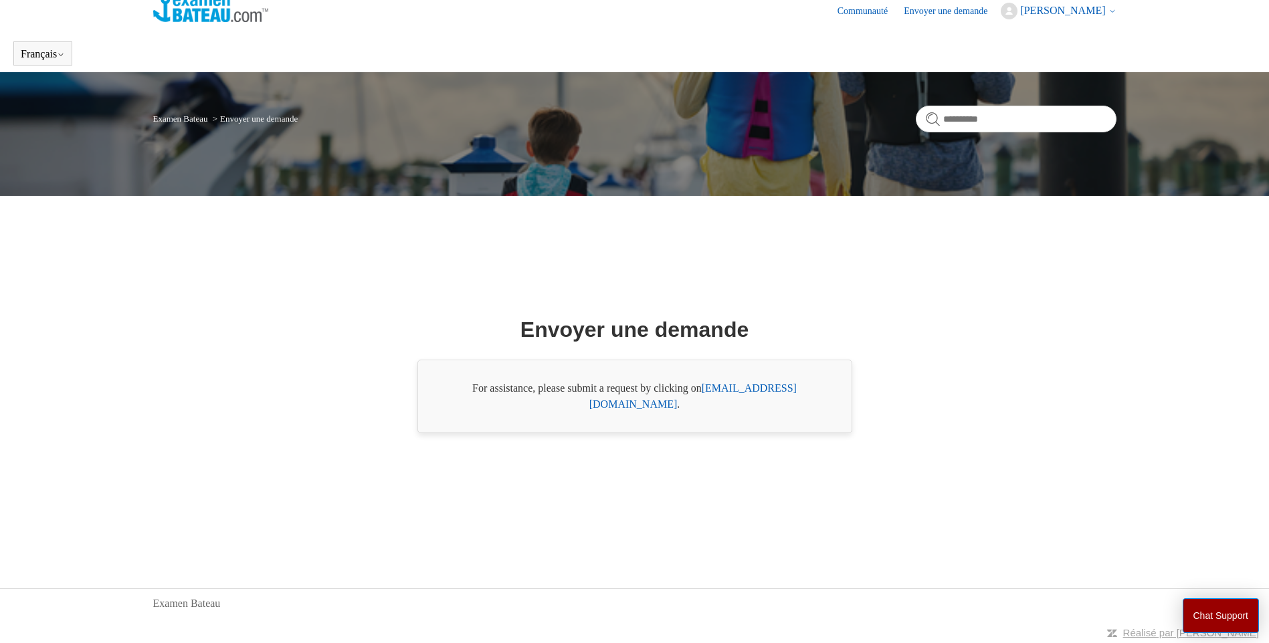
scroll to position [13, 0]
click at [712, 396] on link "support@boat-ed.com" at bounding box center [692, 395] width 207 height 27
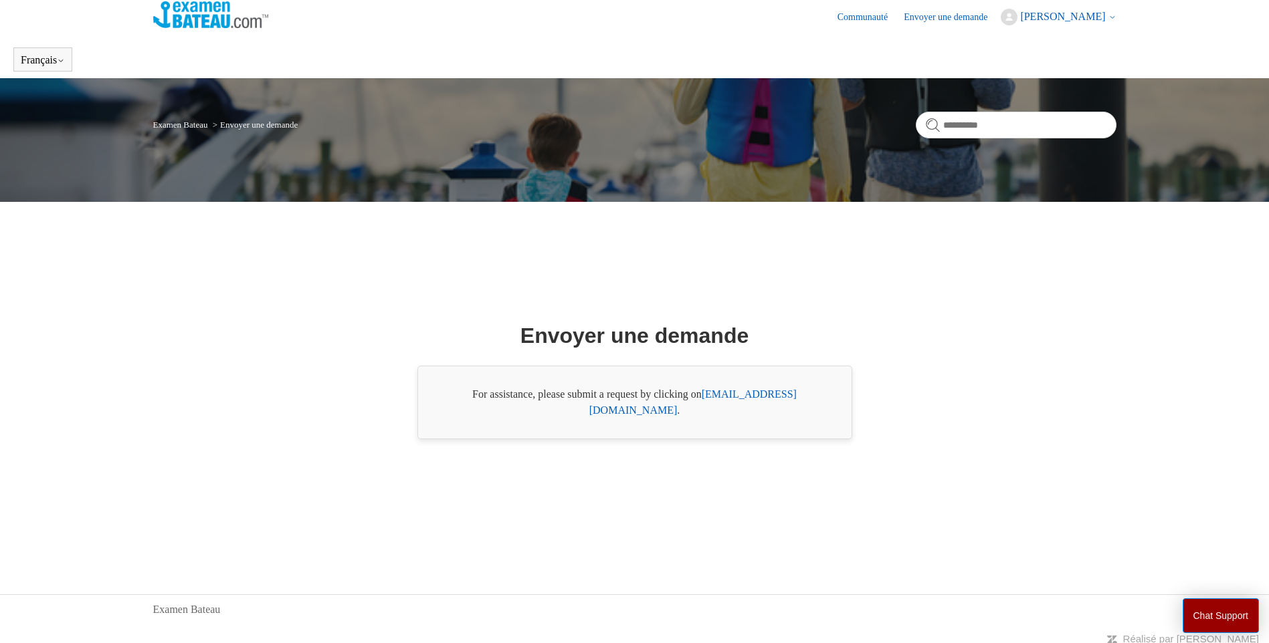
scroll to position [0, 0]
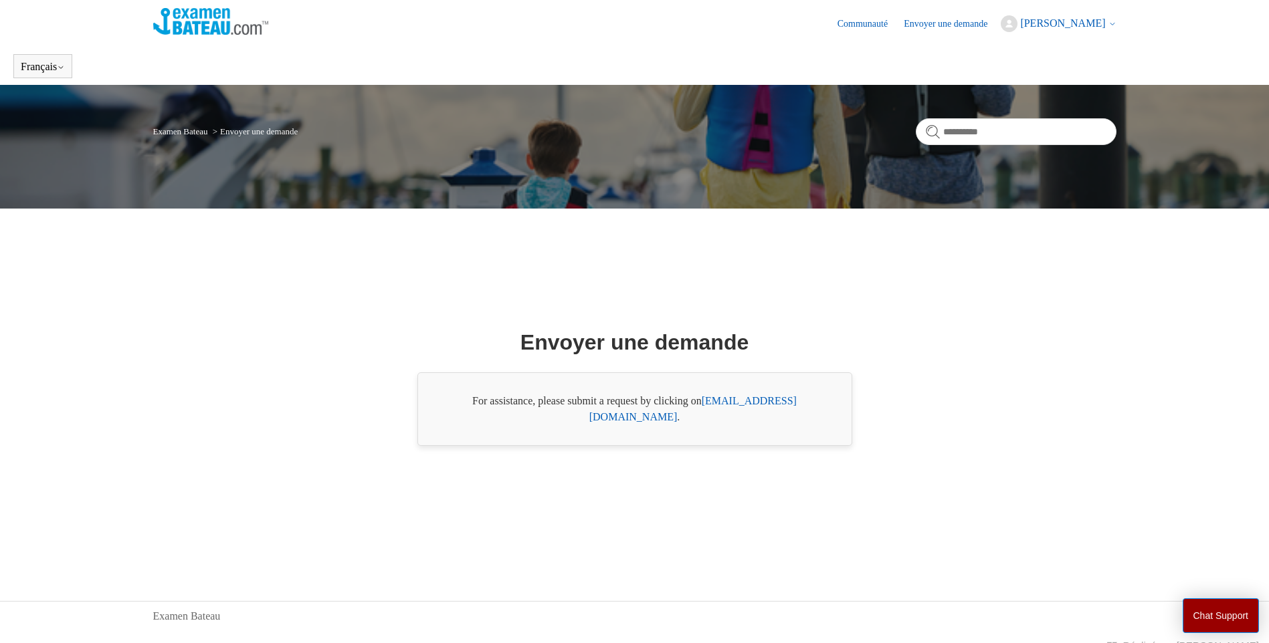
click at [1078, 23] on span "[PERSON_NAME]" at bounding box center [1062, 22] width 85 height 11
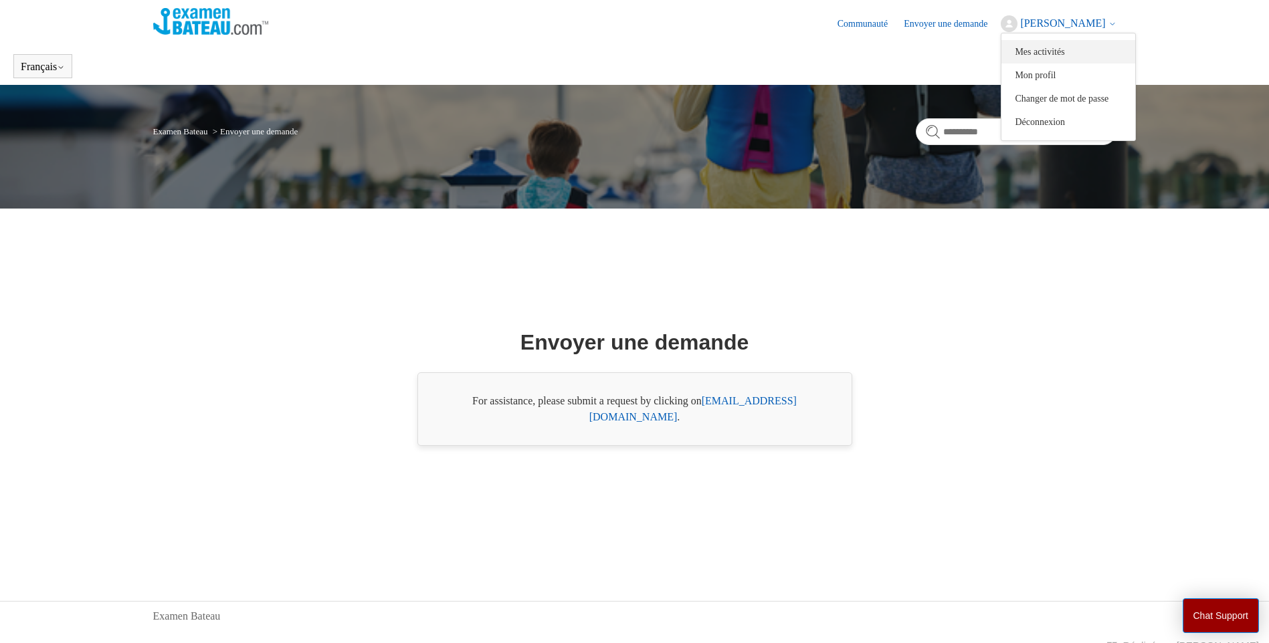
click at [1044, 52] on link "Mes activités" at bounding box center [1068, 51] width 134 height 23
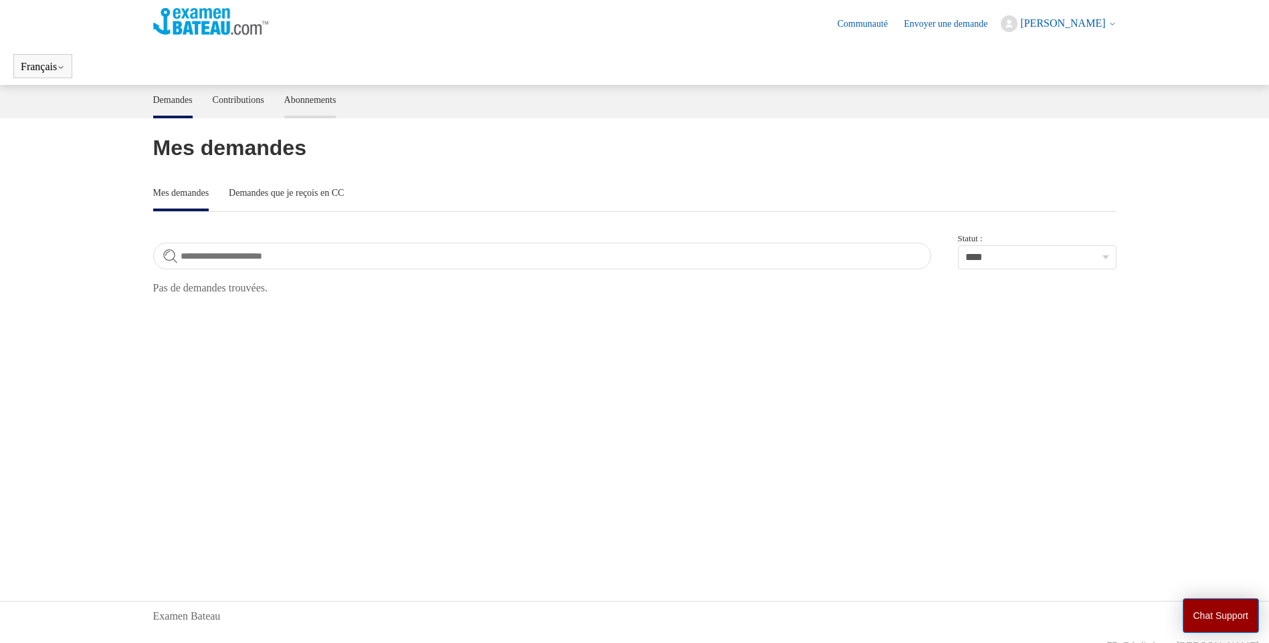
click at [306, 104] on link "Abonnements" at bounding box center [310, 99] width 52 height 28
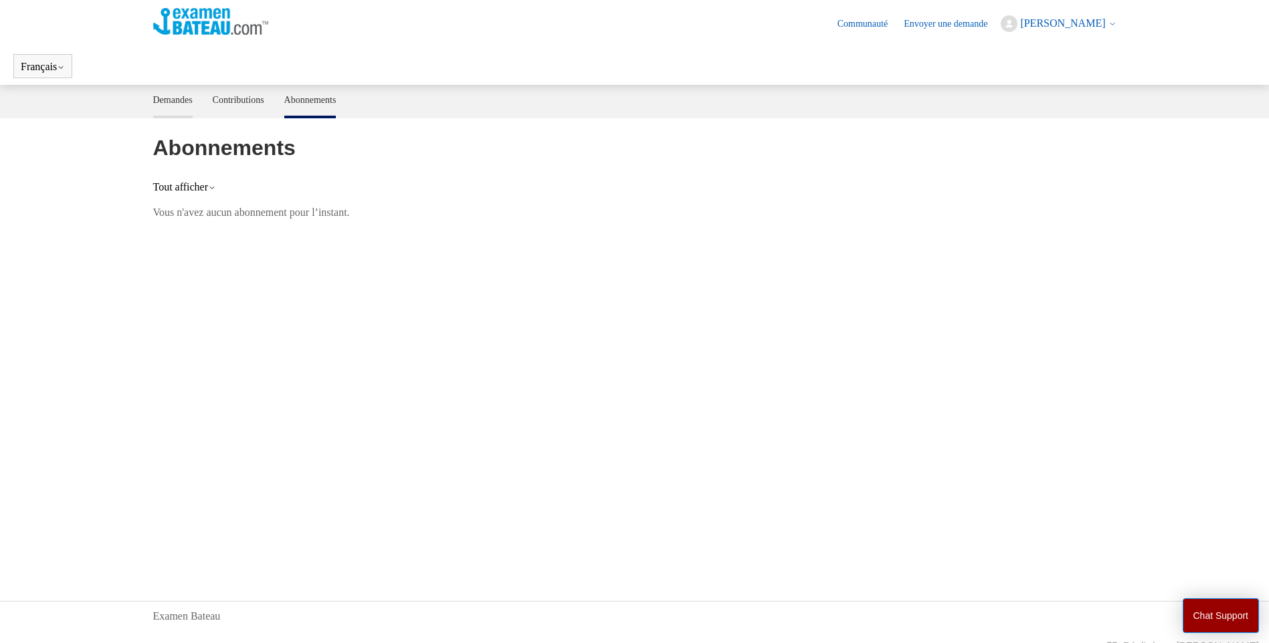
click at [171, 102] on link "Demandes" at bounding box center [172, 99] width 39 height 28
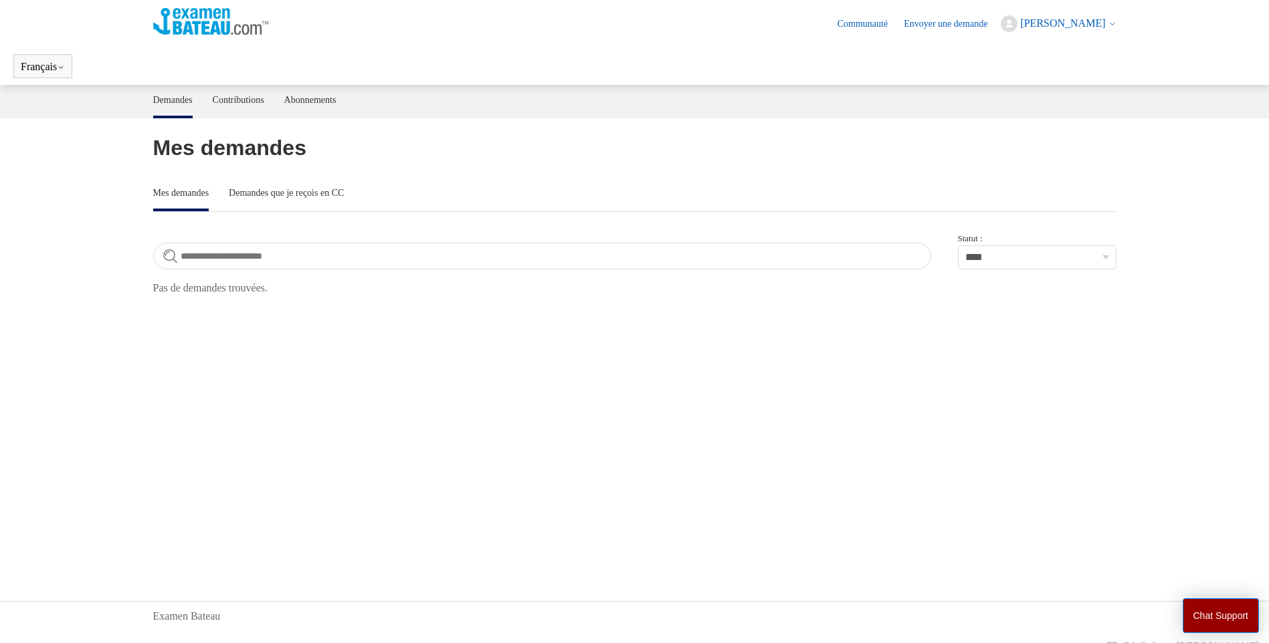
click at [1116, 23] on icon at bounding box center [1112, 24] width 8 height 8
click at [56, 90] on link "English ([GEOGRAPHIC_DATA])" at bounding box center [101, 97] width 173 height 23
click at [232, 103] on link "Contributions" at bounding box center [233, 99] width 52 height 28
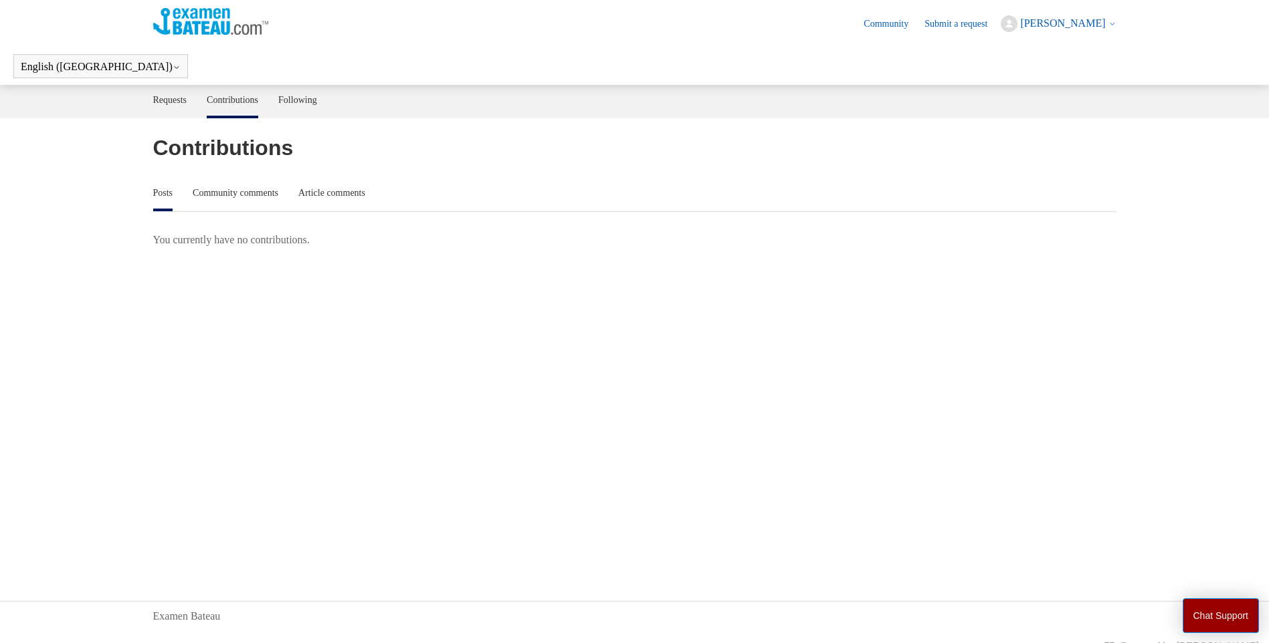
click at [161, 195] on link "Posts" at bounding box center [163, 193] width 20 height 31
